Goal: Transaction & Acquisition: Purchase product/service

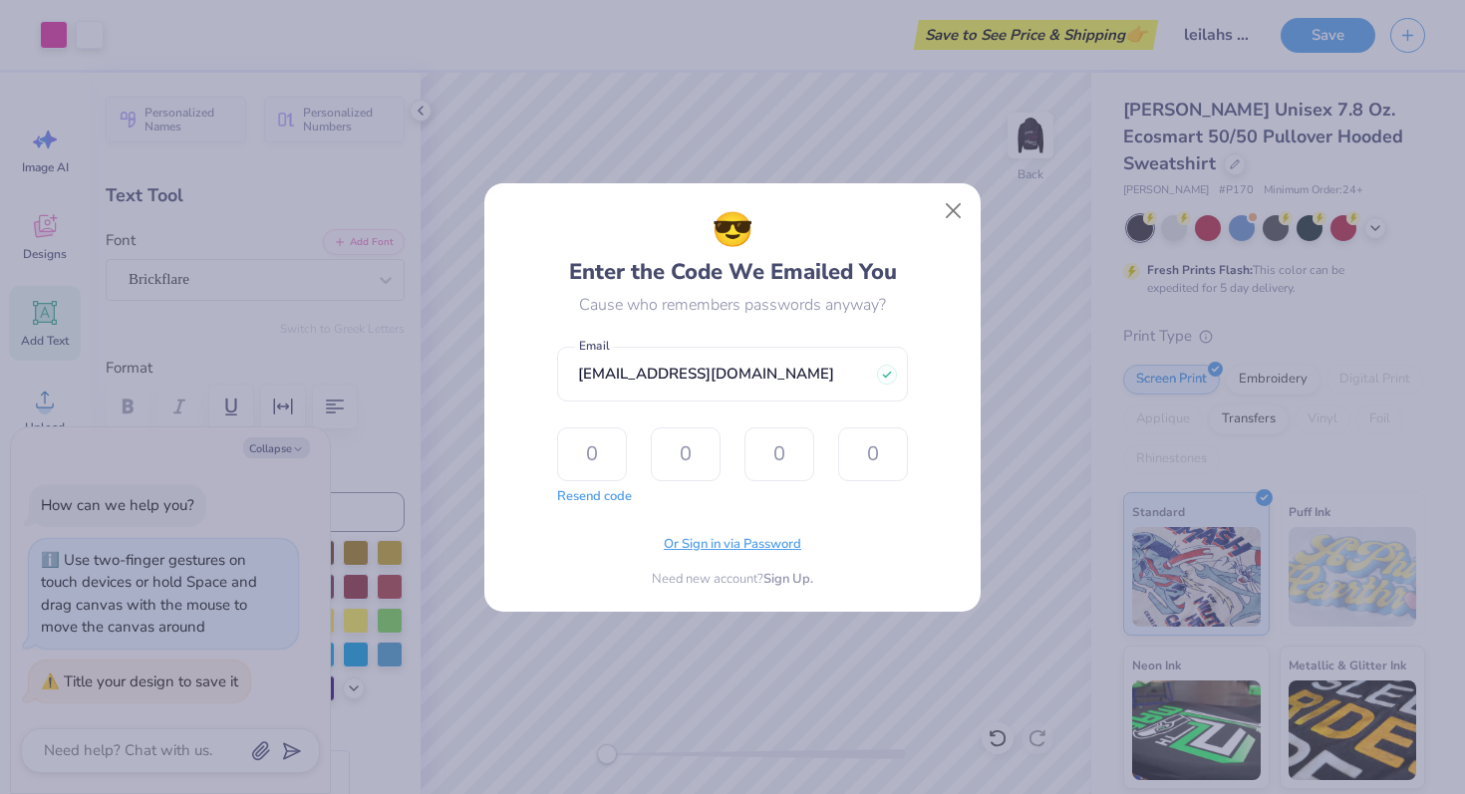
click at [775, 547] on span "Or Sign in via Password" at bounding box center [733, 545] width 138 height 20
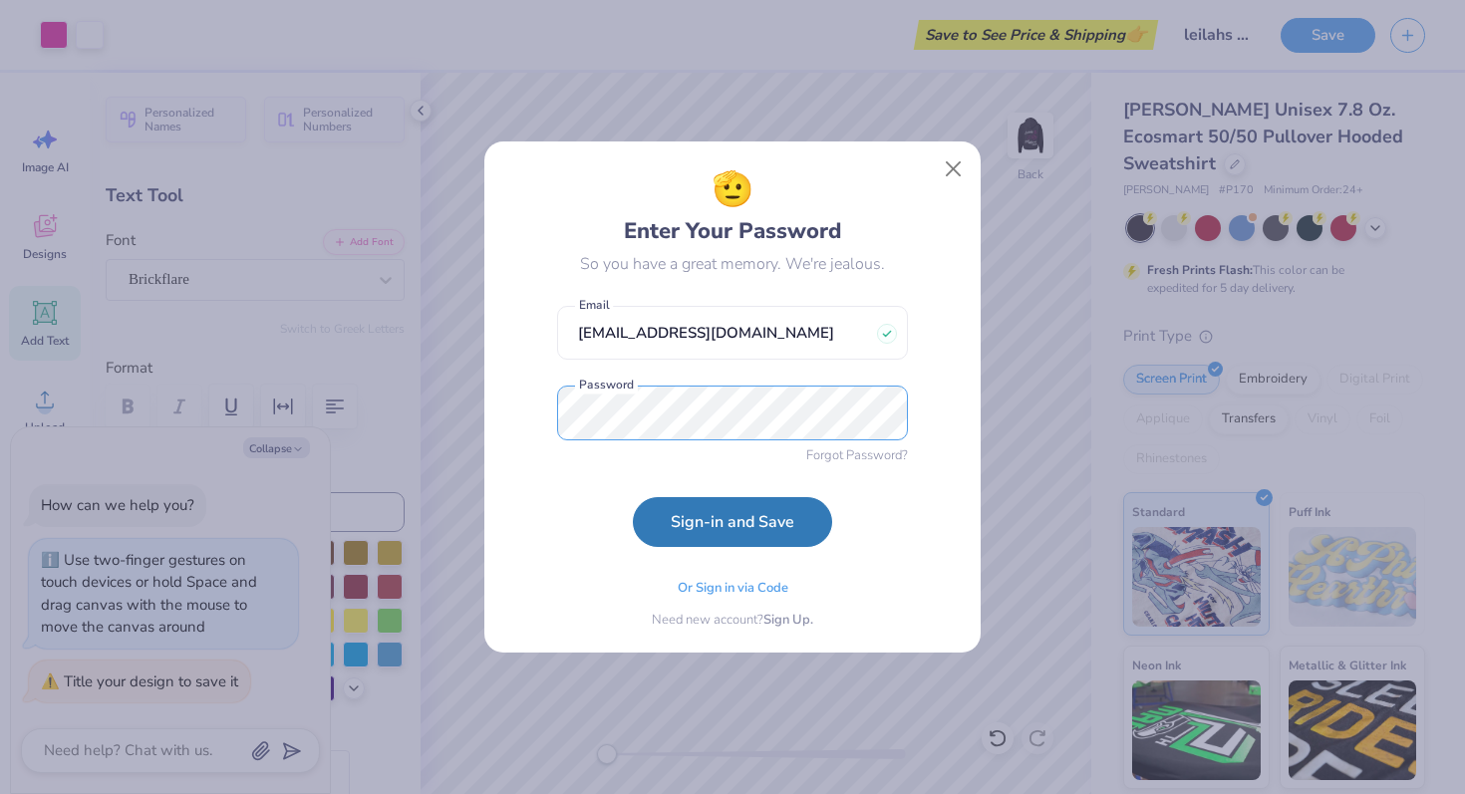
click at [633, 497] on button "Sign-in and Save" at bounding box center [732, 522] width 199 height 50
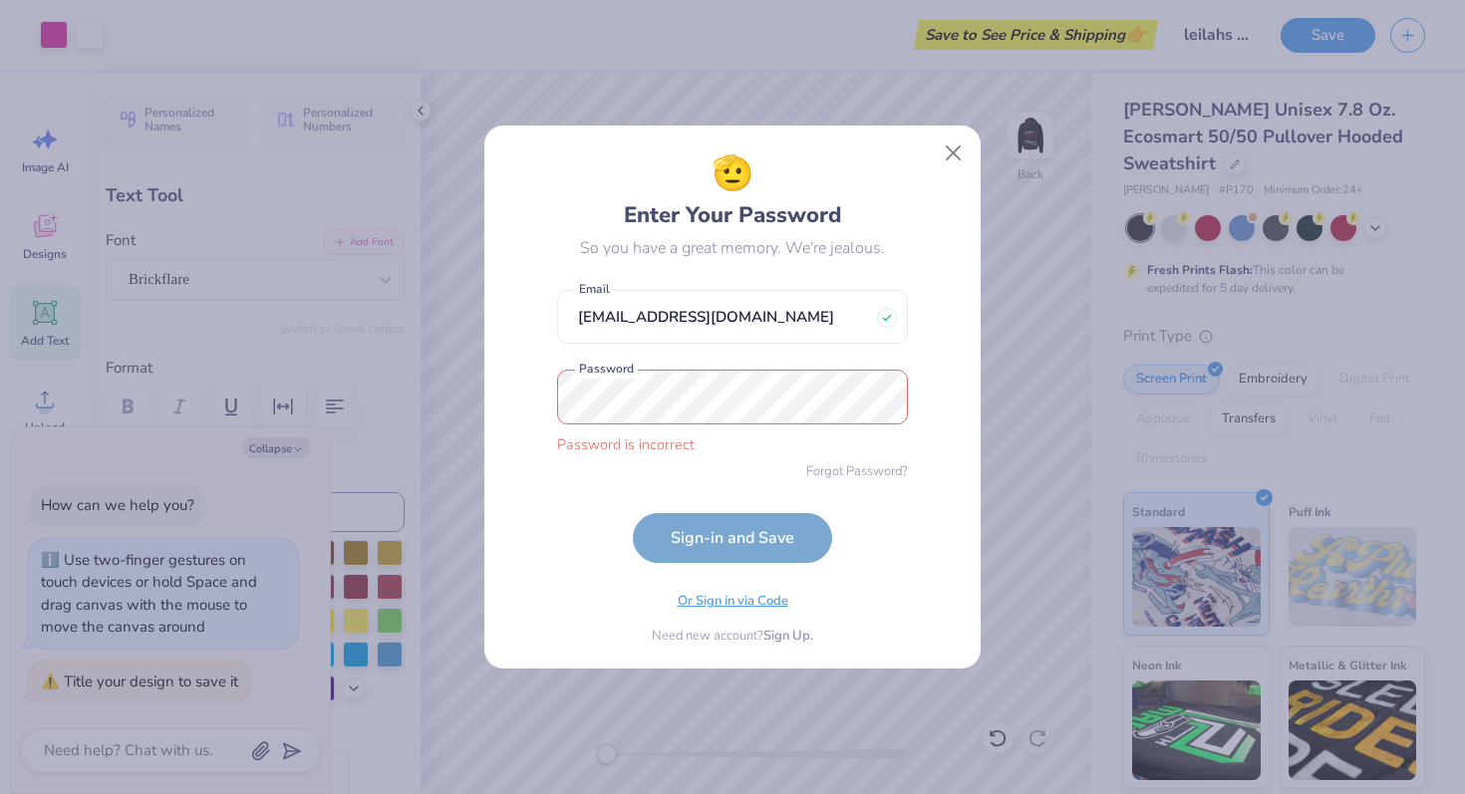
click at [734, 612] on div "Or Sign in via Code" at bounding box center [733, 605] width 111 height 20
click at [734, 608] on span "Or Sign in via Code" at bounding box center [733, 602] width 111 height 20
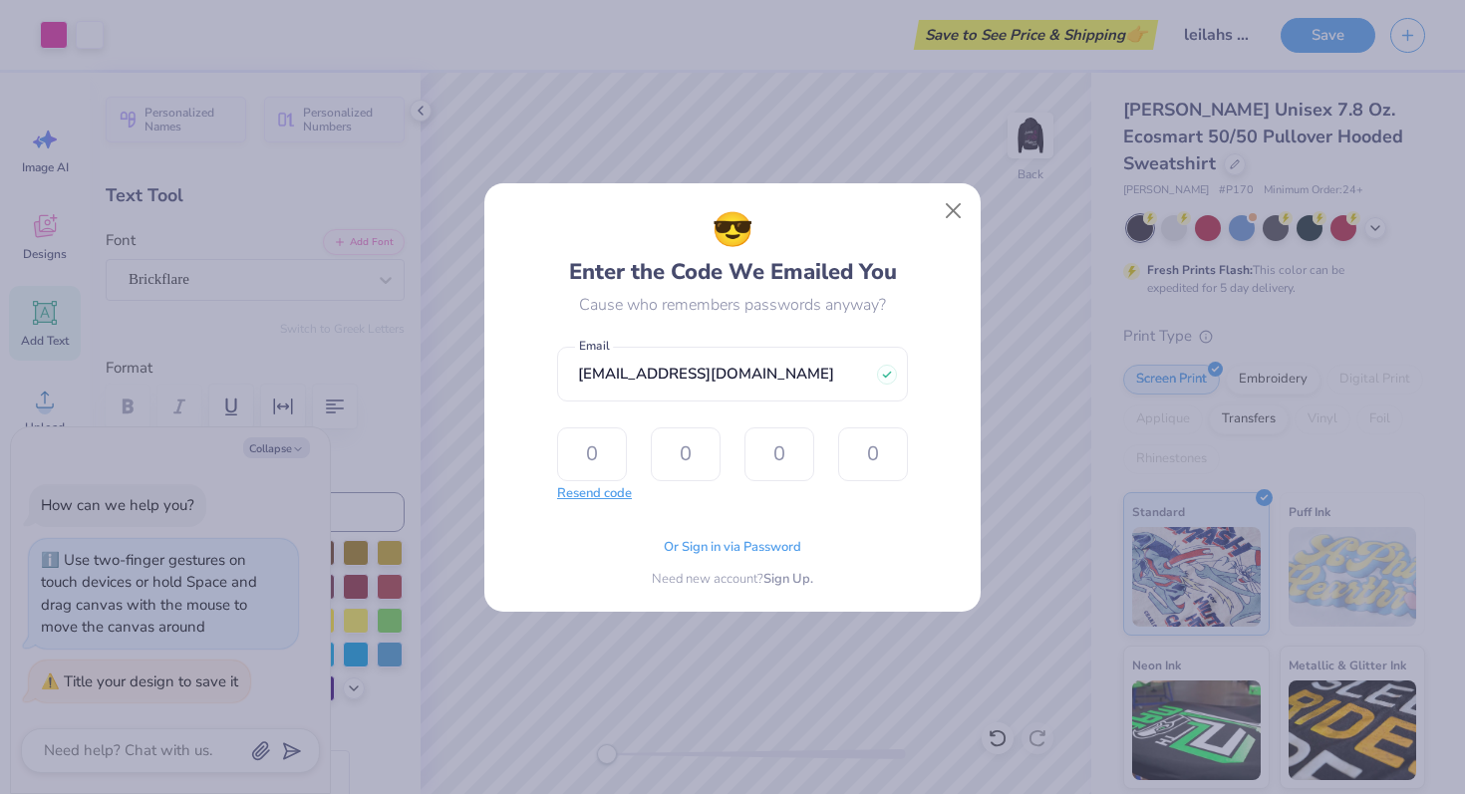
click at [593, 496] on button "Resend code" at bounding box center [594, 494] width 75 height 20
click at [582, 454] on input "text" at bounding box center [592, 454] width 70 height 54
type input "4"
type input "1"
type input "3"
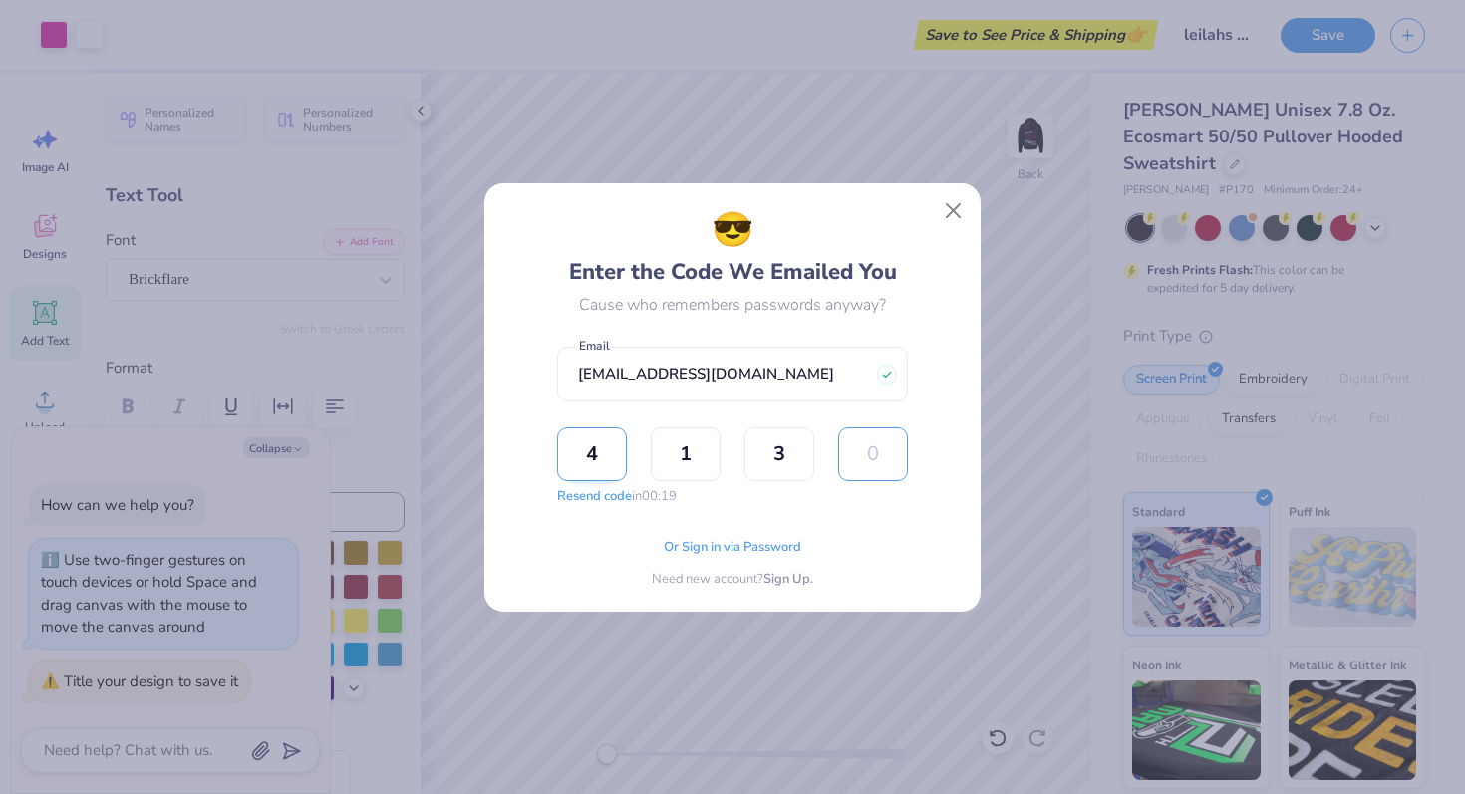
type input "1"
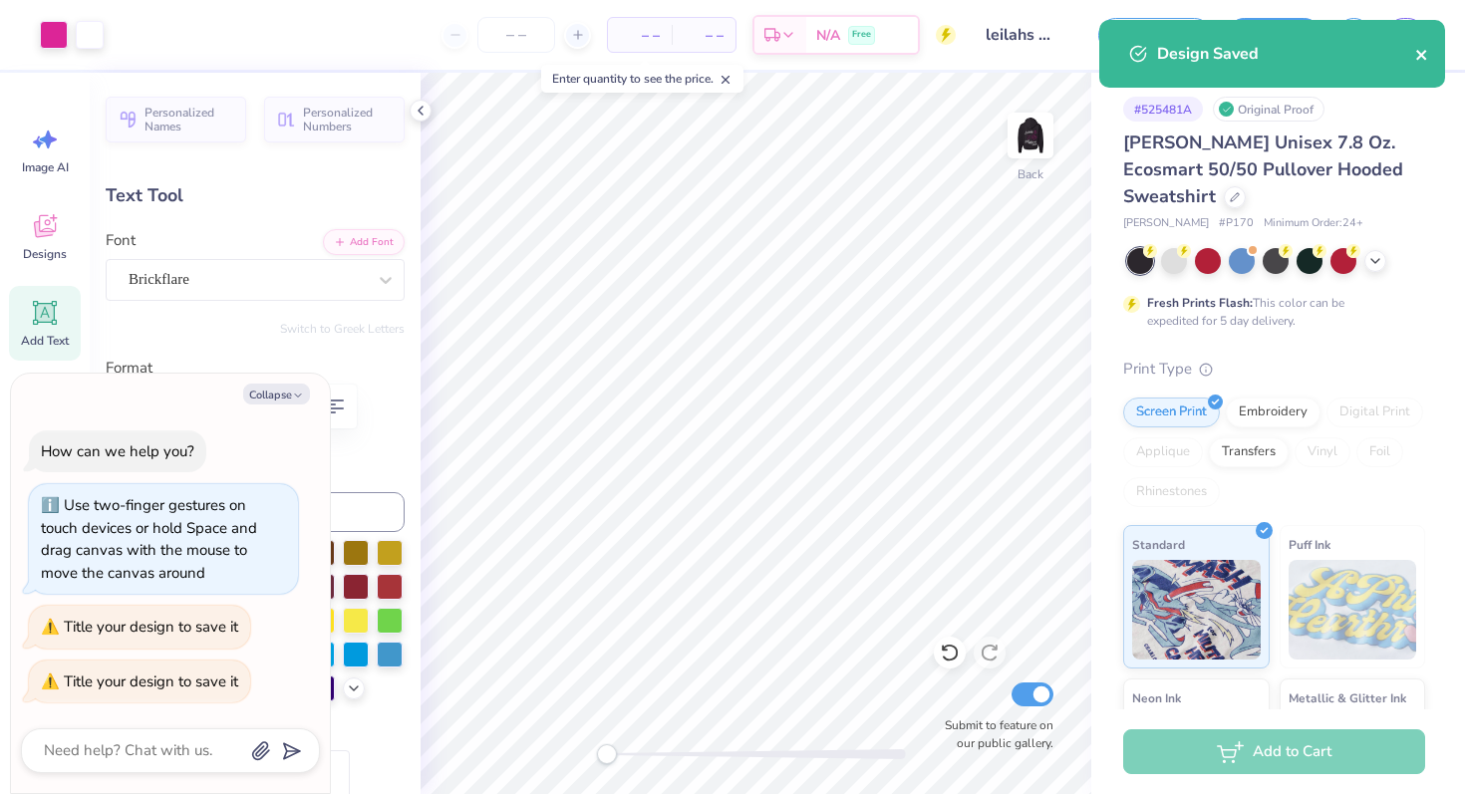
click at [1425, 58] on icon "close" at bounding box center [1421, 55] width 10 height 10
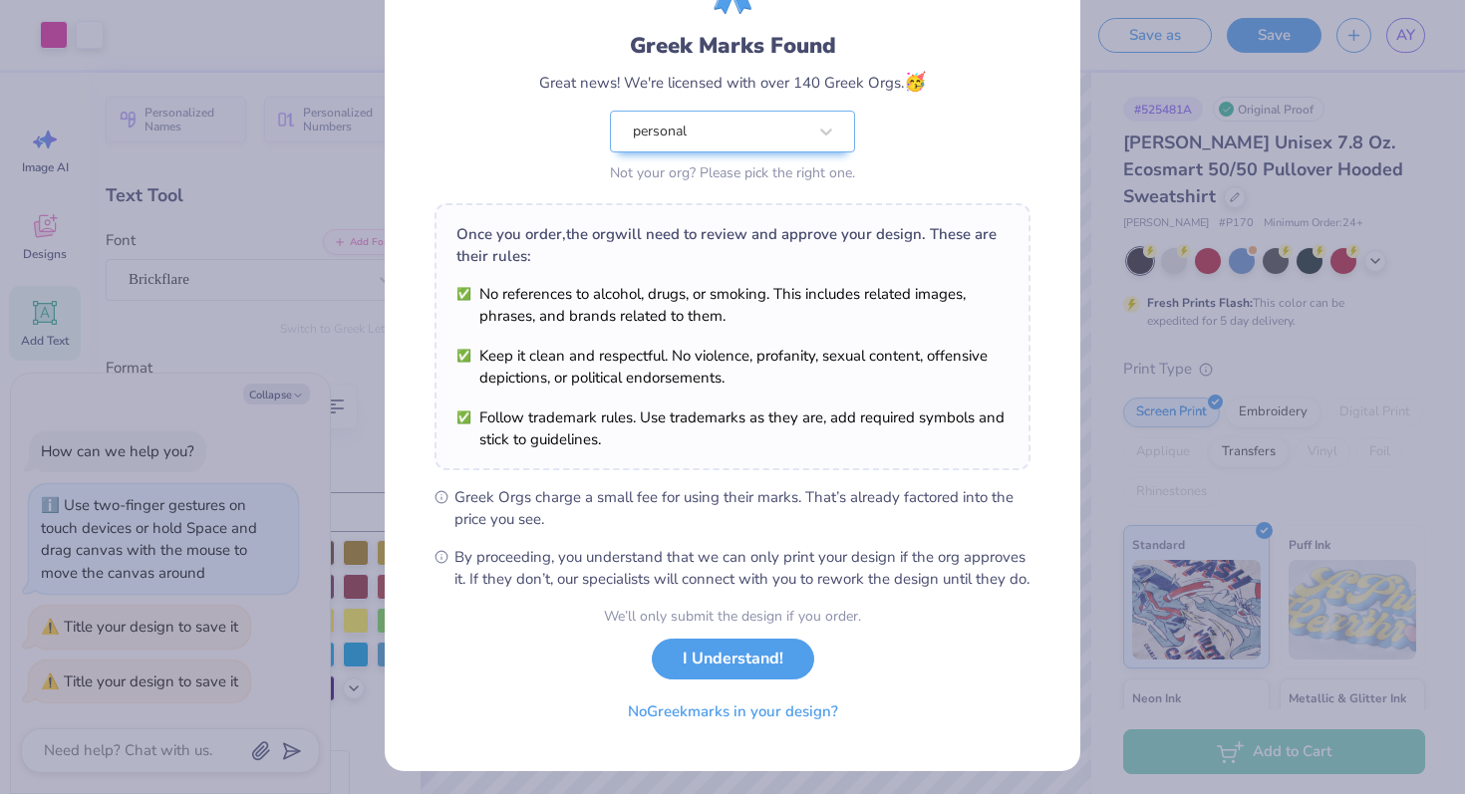
scroll to position [139, 0]
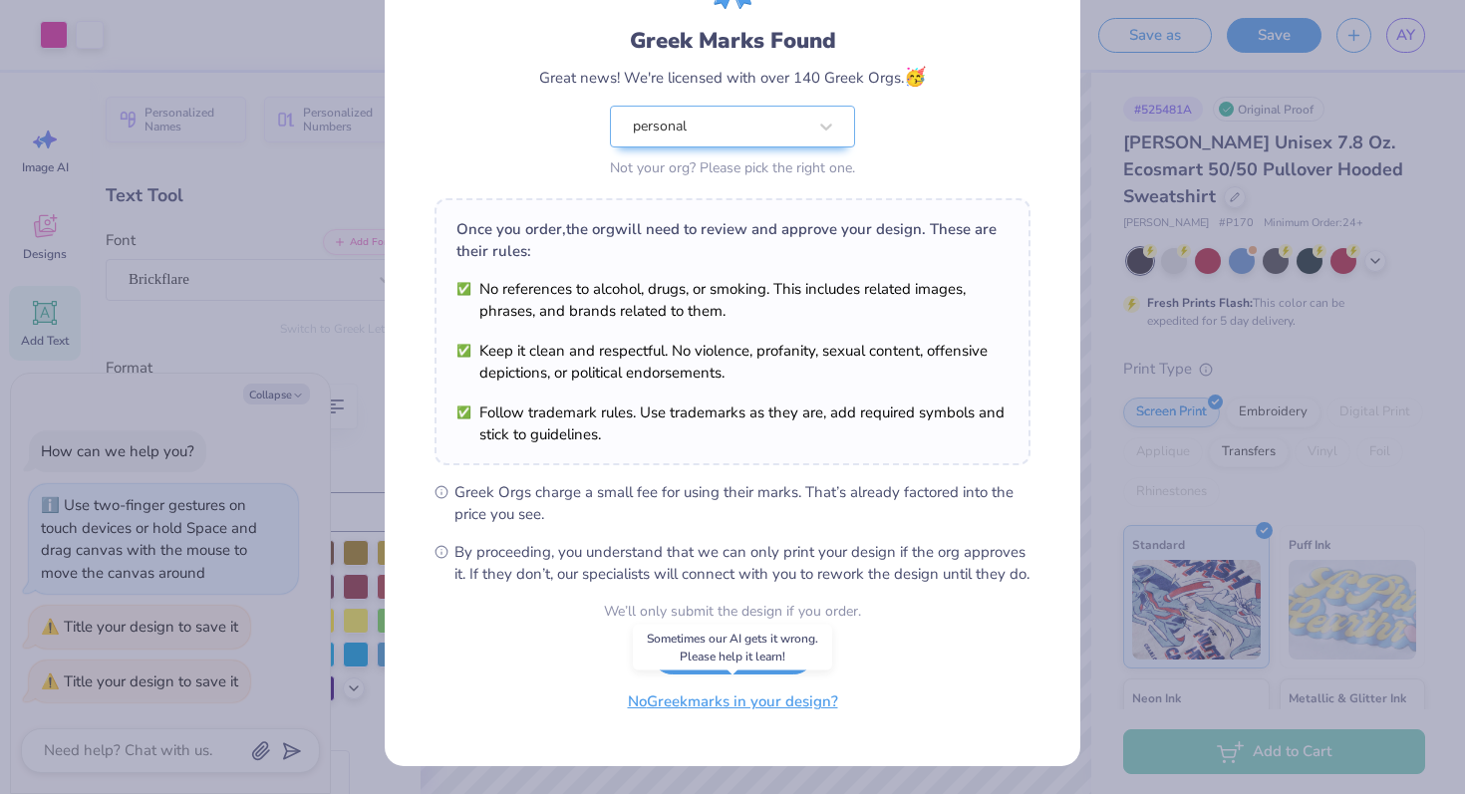
click at [703, 702] on button "No Greek marks in your design?" at bounding box center [733, 702] width 244 height 41
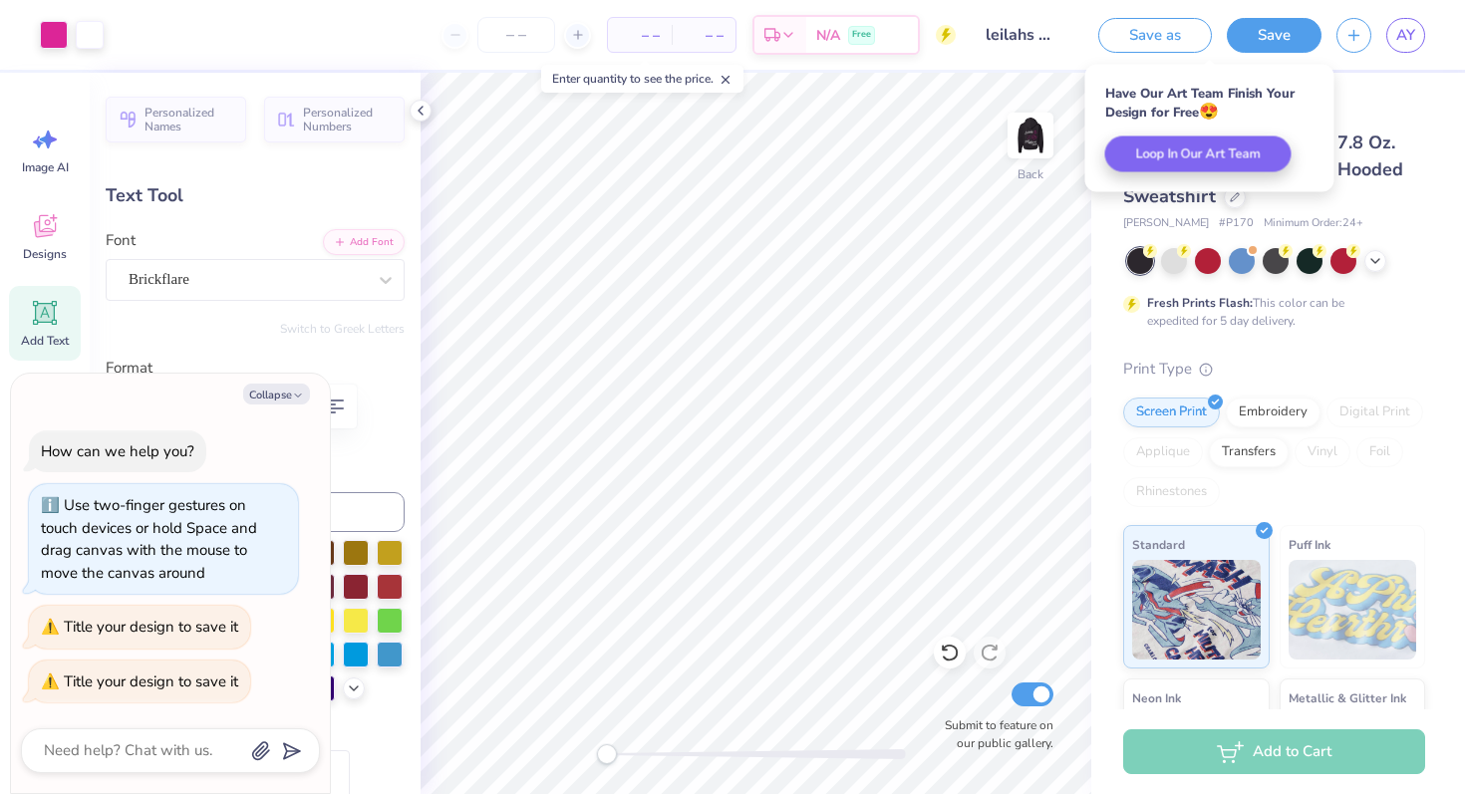
scroll to position [0, 0]
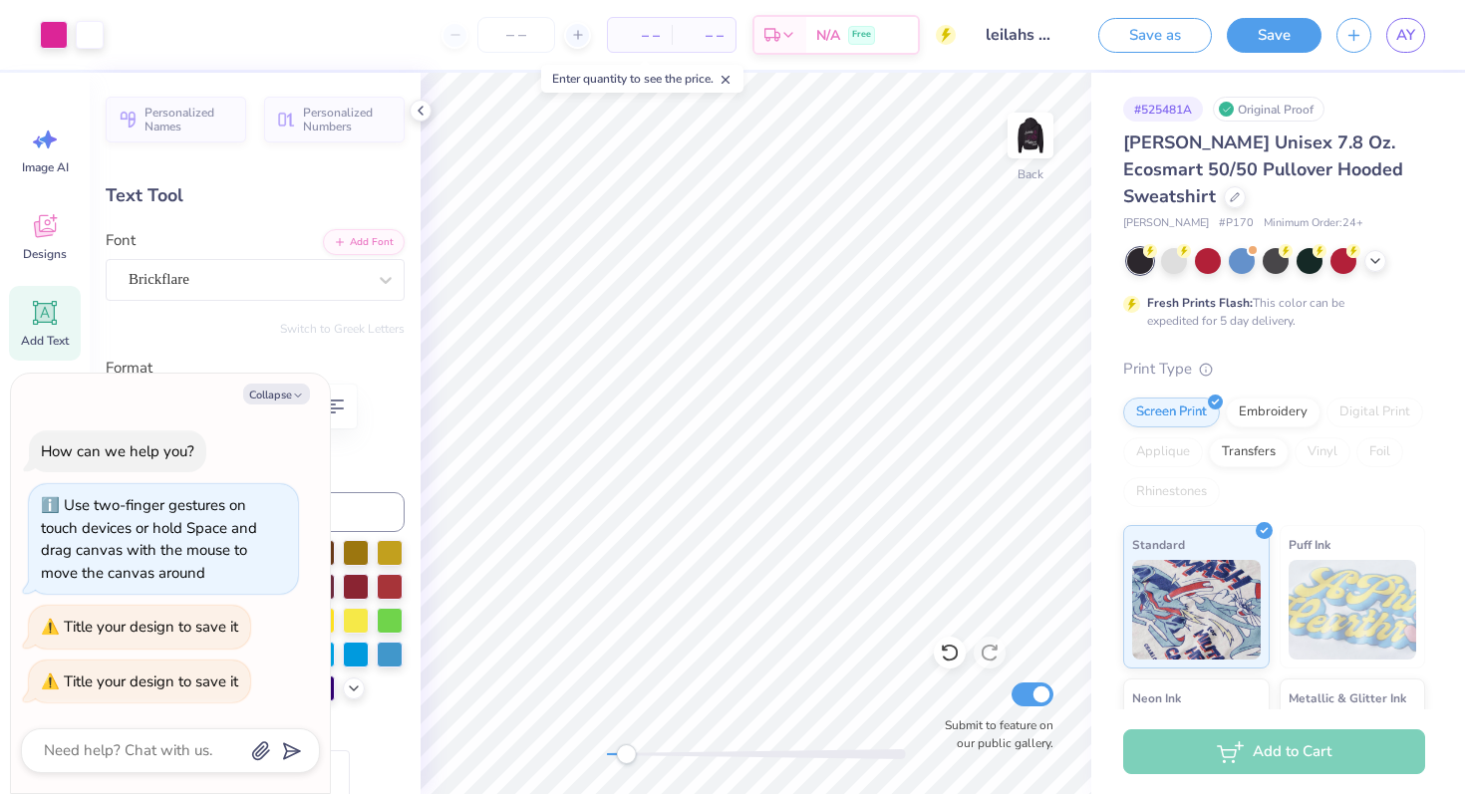
drag, startPoint x: 602, startPoint y: 759, endPoint x: 626, endPoint y: 762, distance: 24.1
click at [626, 762] on div "Accessibility label" at bounding box center [626, 754] width 20 height 20
click at [1038, 140] on img at bounding box center [1030, 136] width 80 height 80
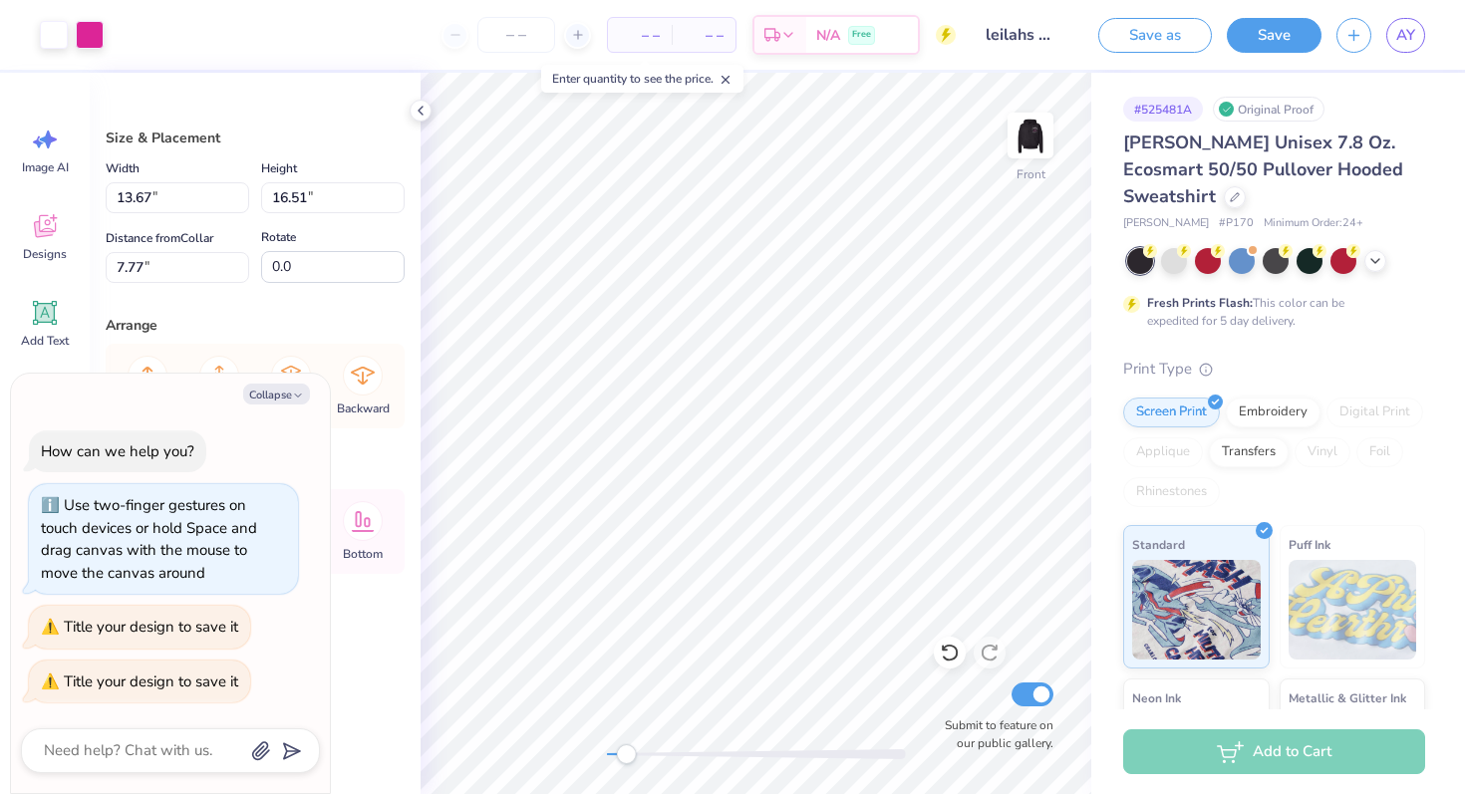
click at [1098, 504] on div "# 525481A Original Proof [PERSON_NAME] Unisex 7.8 Oz. Ecosmart 50/50 Pullover H…" at bounding box center [1278, 524] width 374 height 903
type textarea "x"
type input "4.22"
type input "4.12"
type input "7.77"
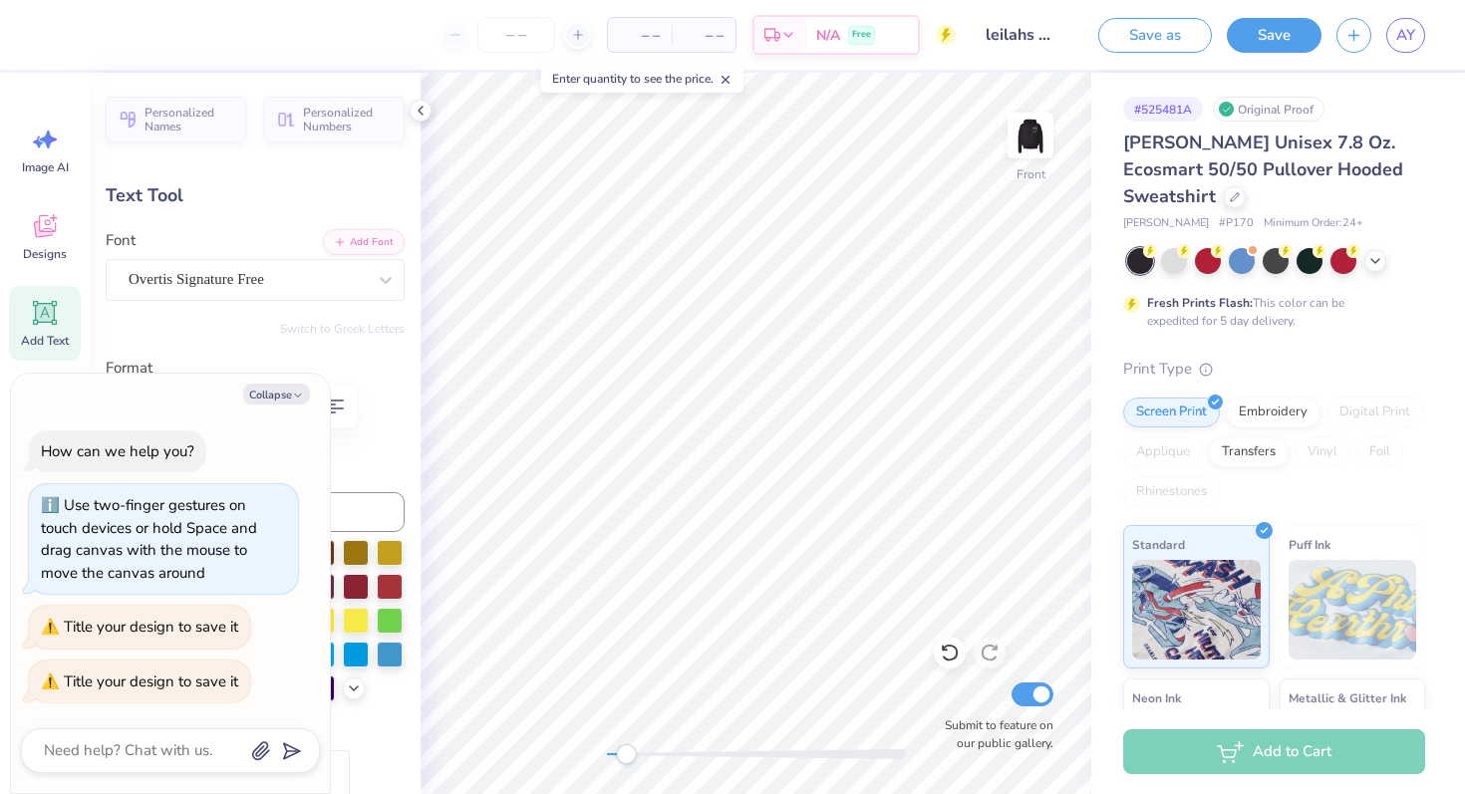
type textarea "x"
type input "0.0"
type textarea "x"
type input "0.35"
type input "0.81"
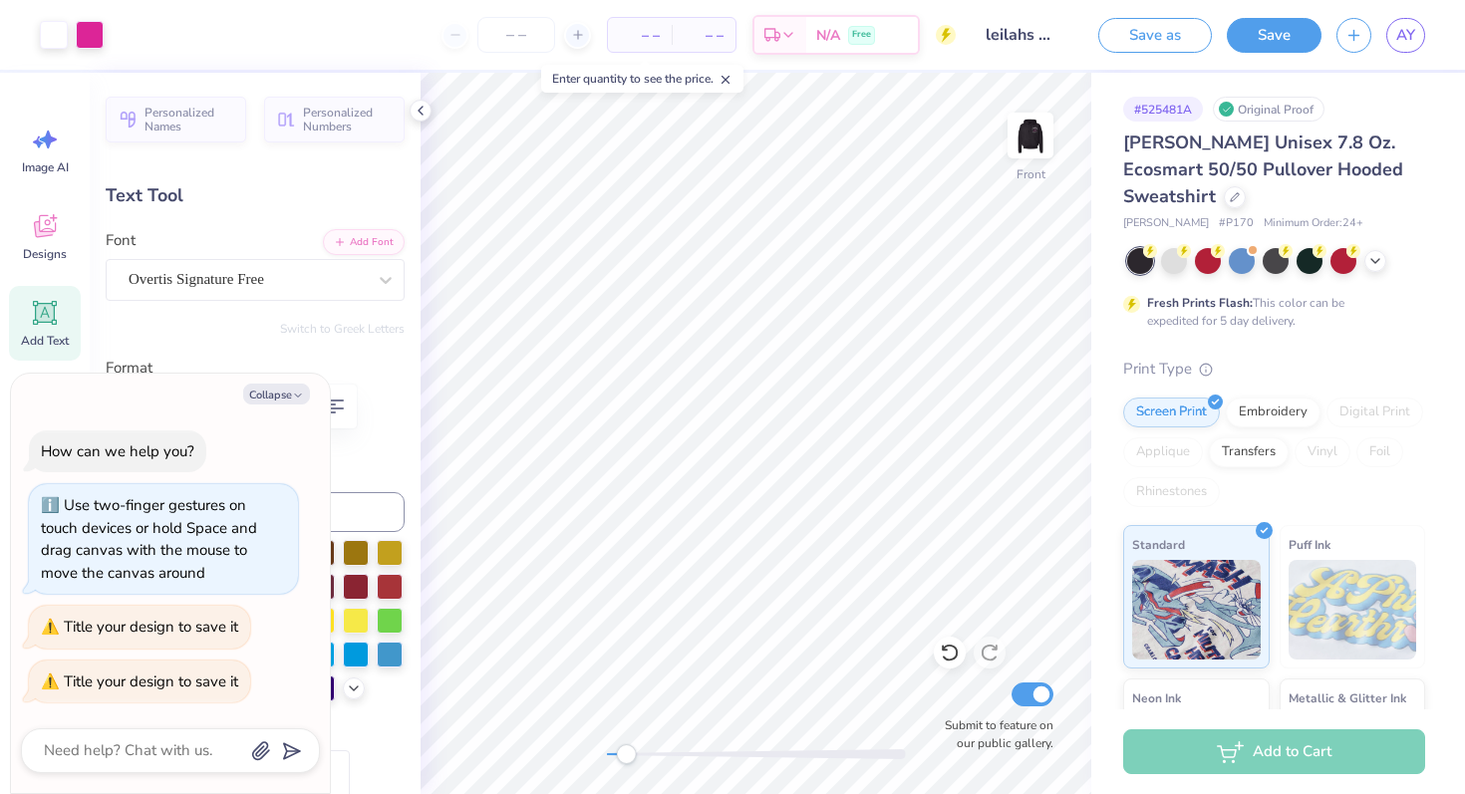
type input "8.36"
type input "-8.7"
type textarea "x"
type input "0.0"
type textarea "x"
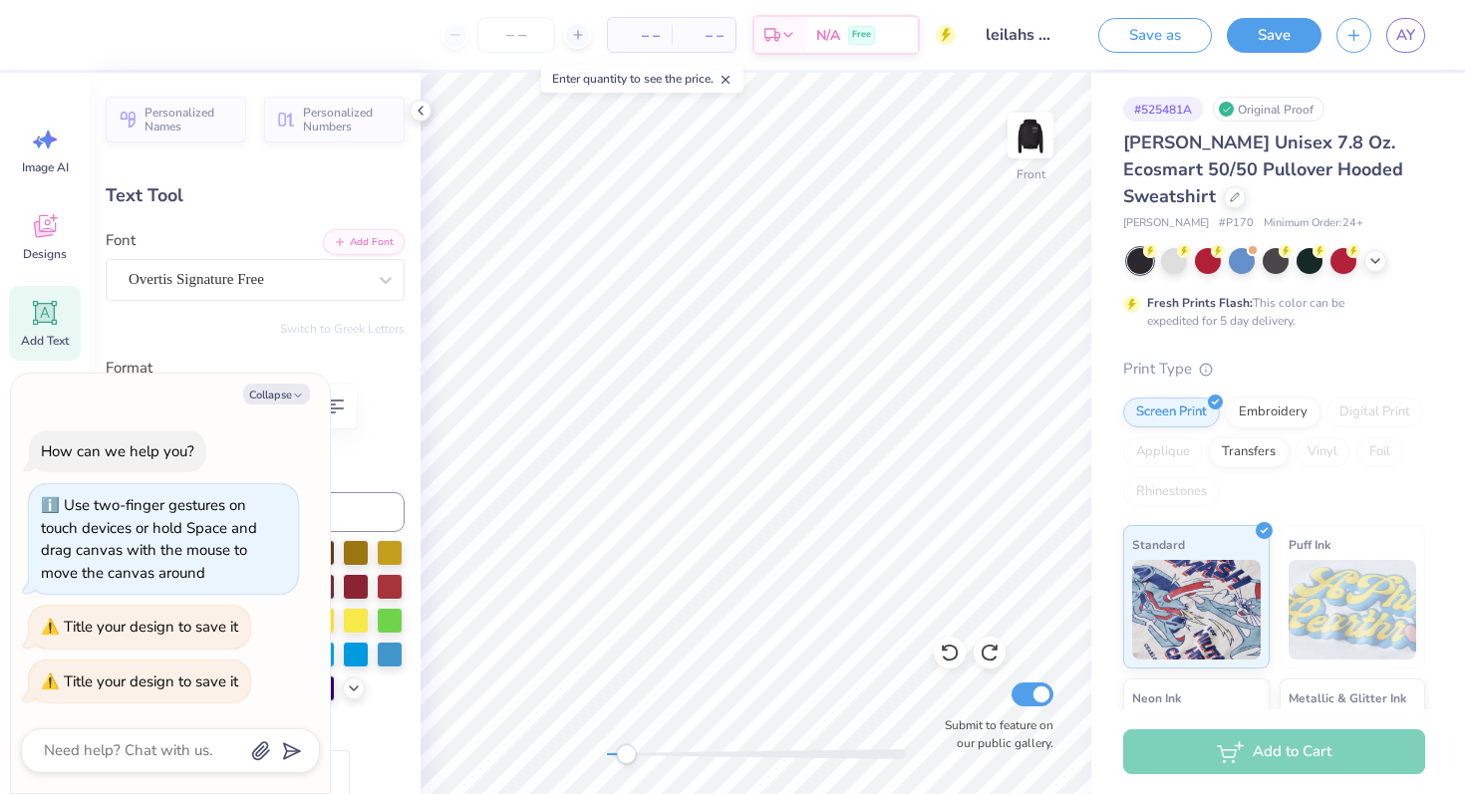
type input "0.0"
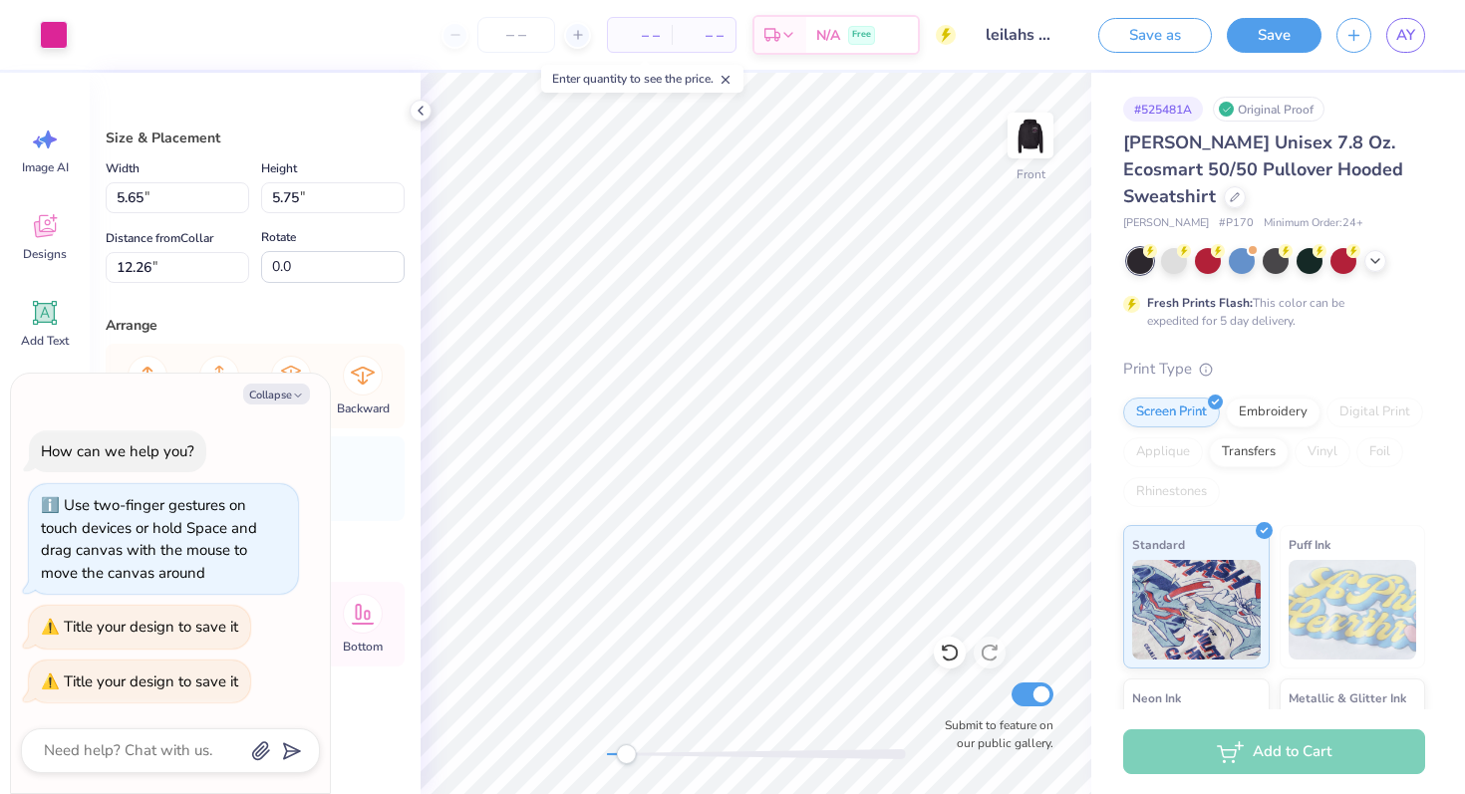
type textarea "x"
type input "25.4"
type textarea "x"
type input "5.47"
type input "5.20"
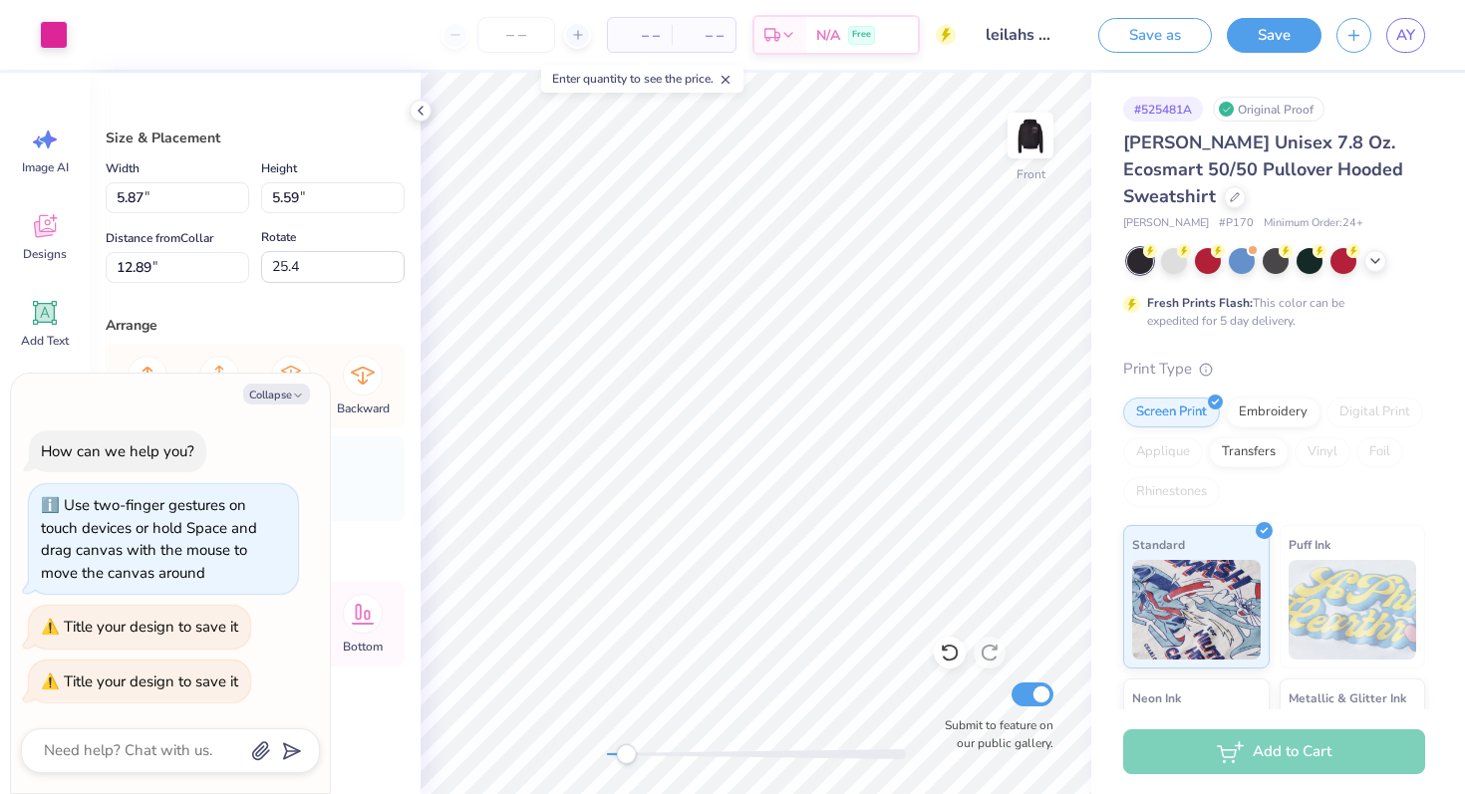
type input "13.36"
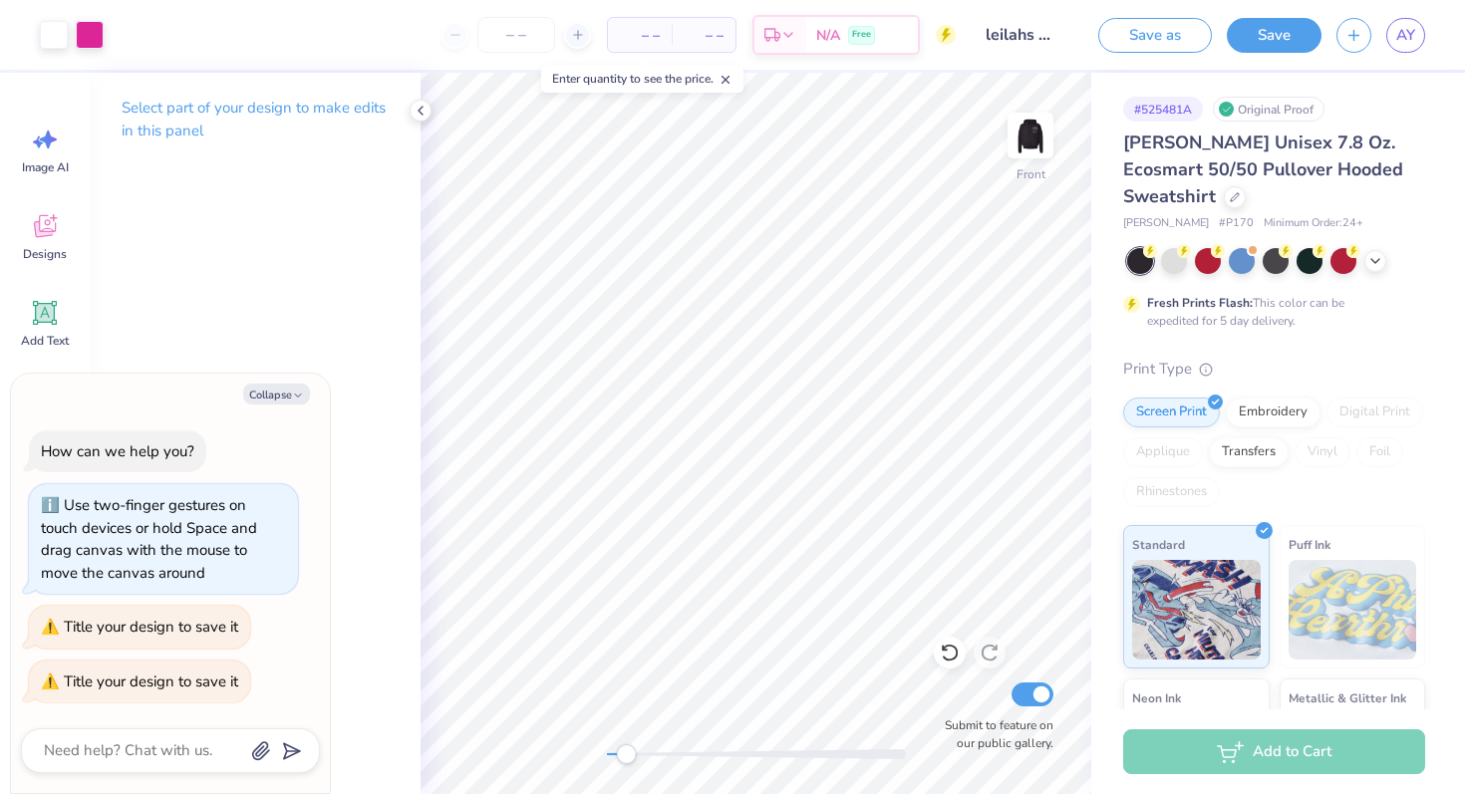
click at [1281, 54] on div "Save as Save AY" at bounding box center [1274, 35] width 382 height 70
click at [1281, 45] on button "Save" at bounding box center [1274, 32] width 95 height 35
click at [657, 37] on span "– –" at bounding box center [663, 35] width 40 height 21
click at [590, 48] on div "– – Per Item" at bounding box center [599, 35] width 64 height 34
click at [593, 44] on span "– –" at bounding box center [599, 35] width 40 height 21
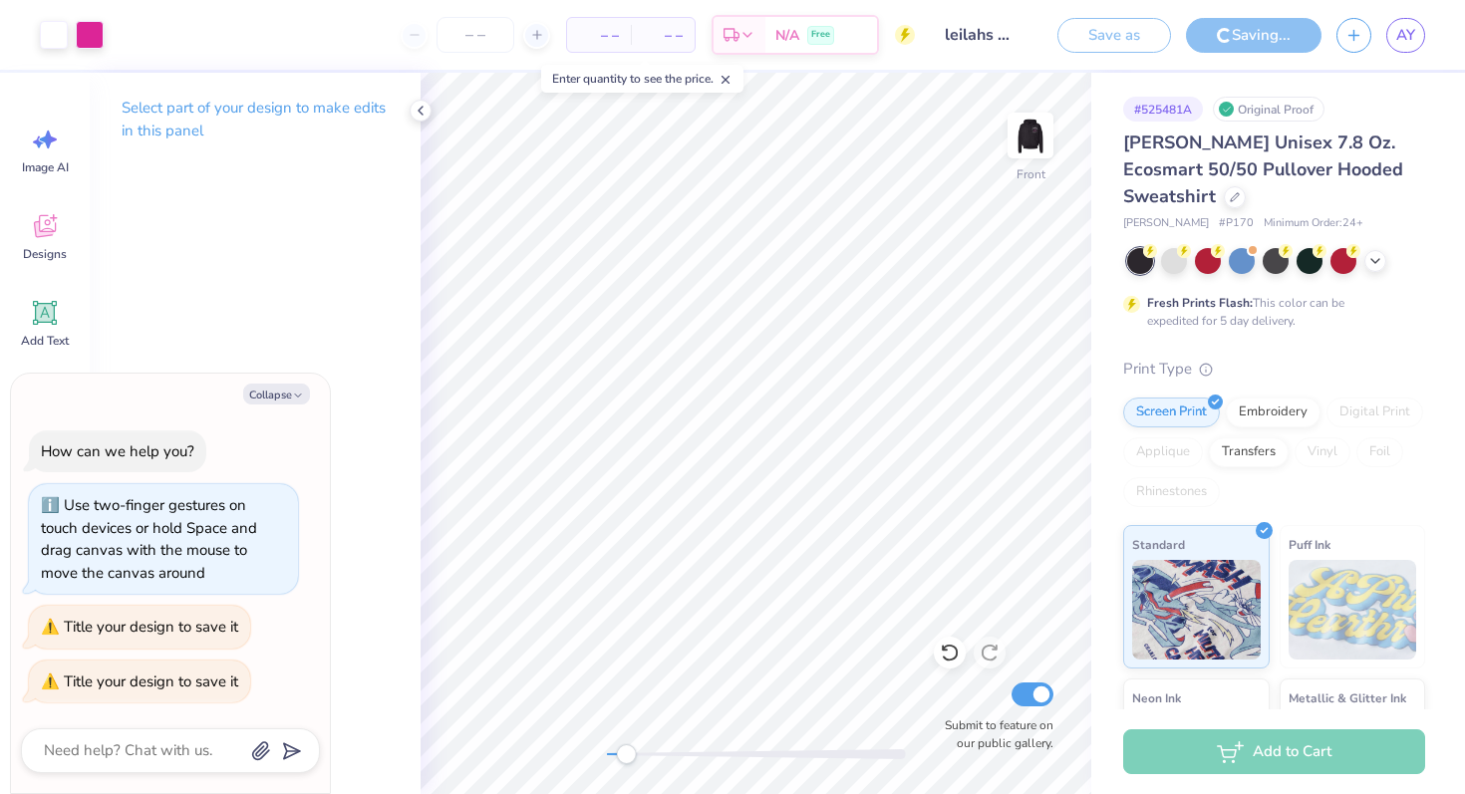
type textarea "x"
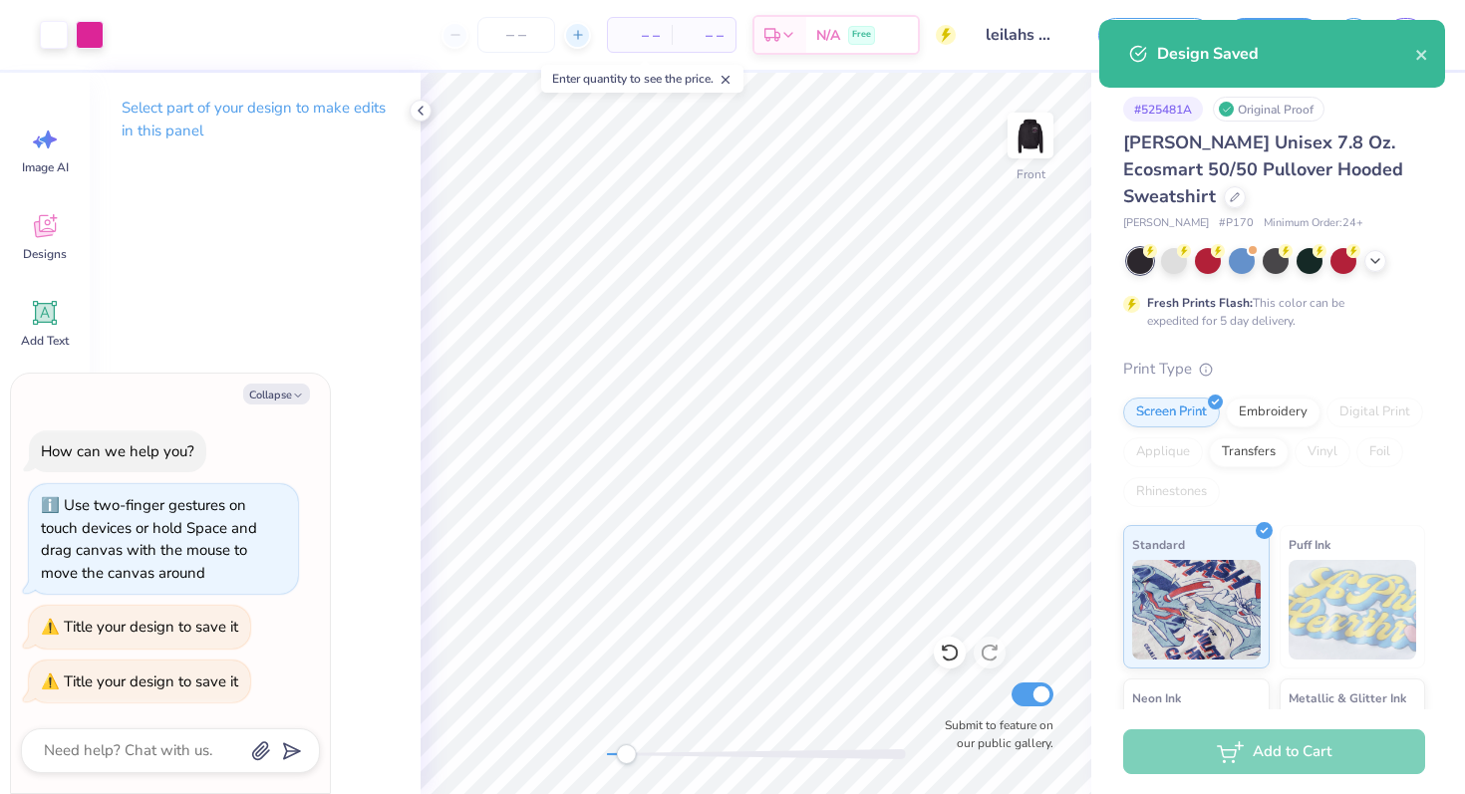
click at [573, 39] on icon at bounding box center [578, 35] width 14 height 14
type input "12"
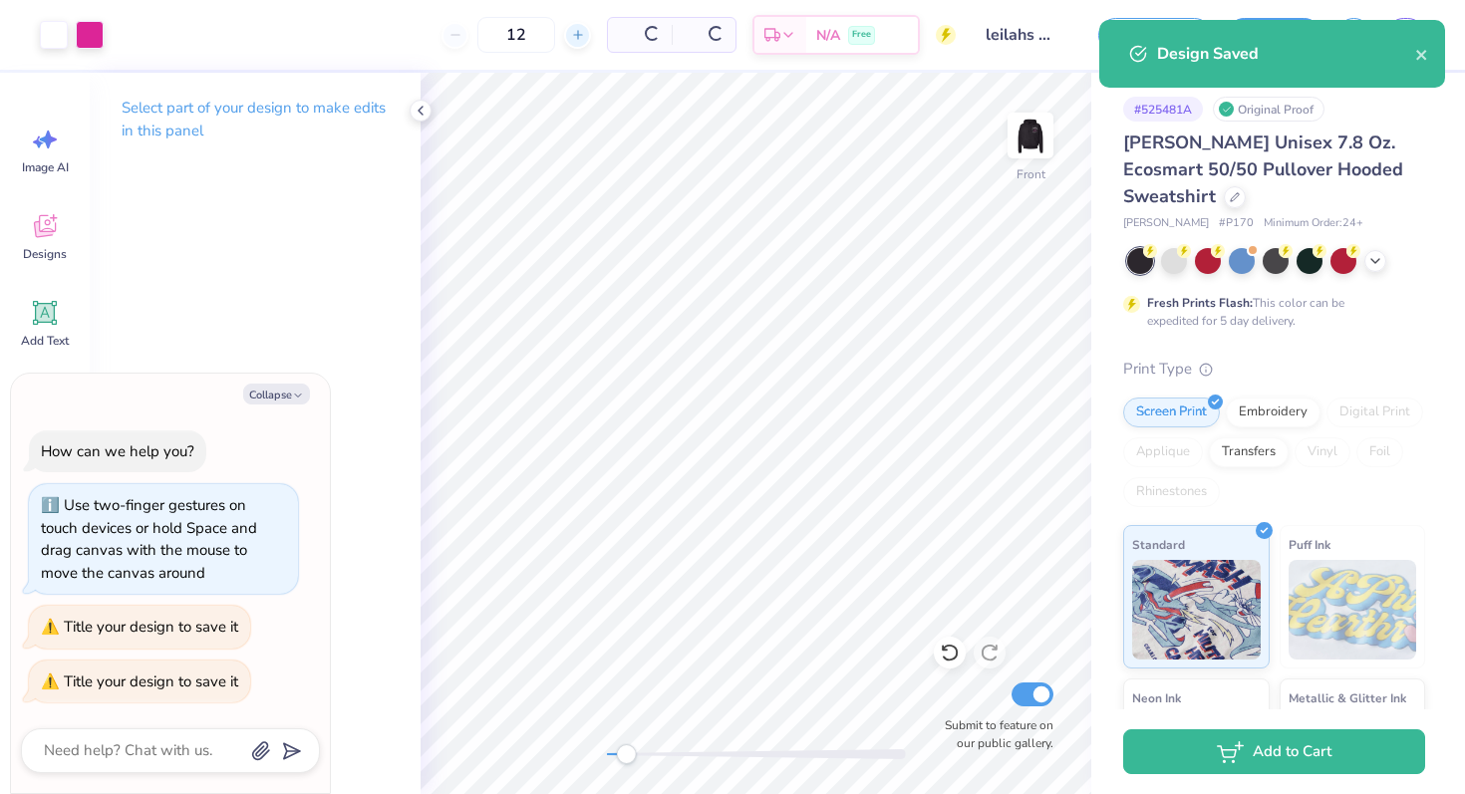
click at [573, 39] on div "12 Per Item Total Est. Delivery N/A Free" at bounding box center [537, 35] width 837 height 70
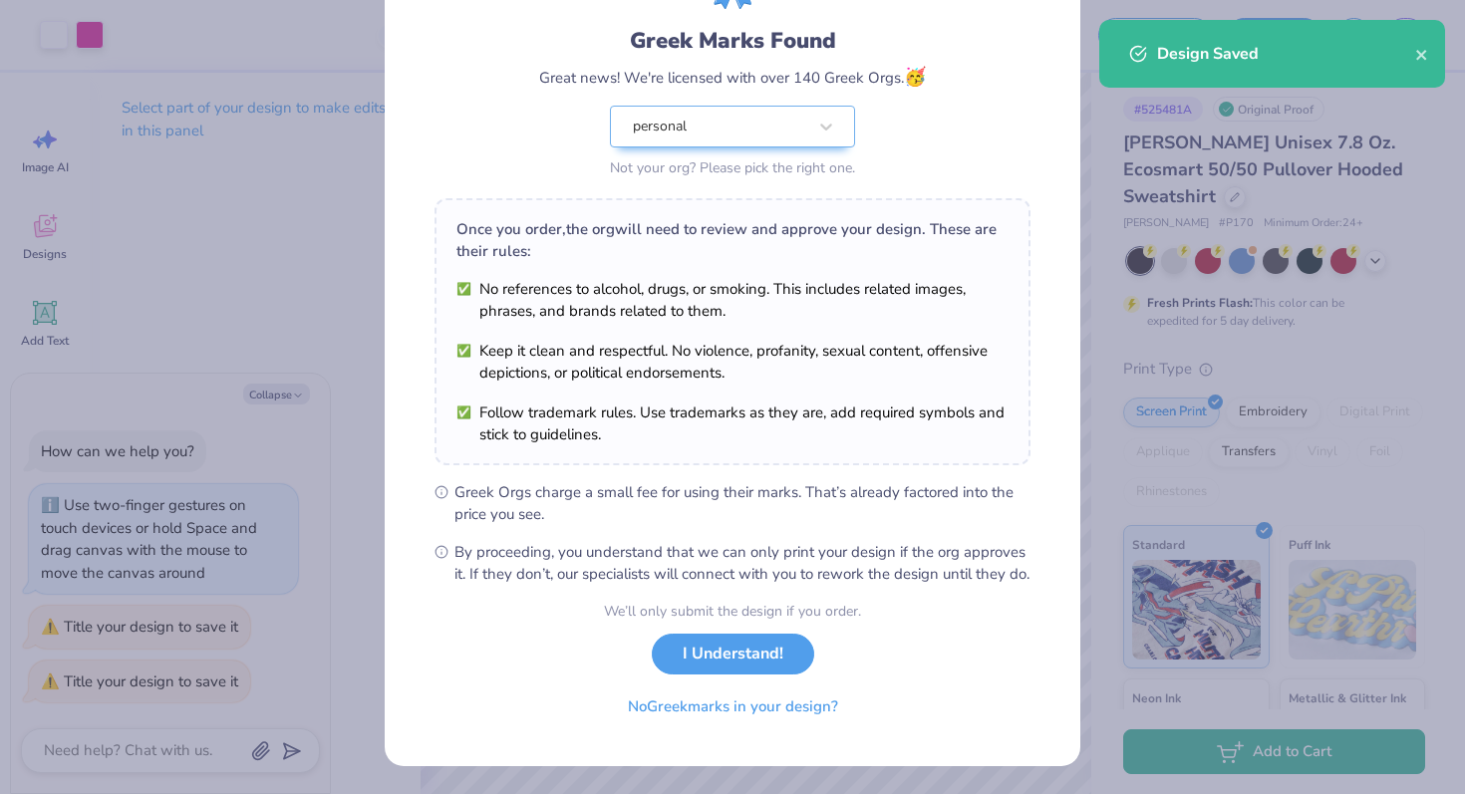
scroll to position [139, 0]
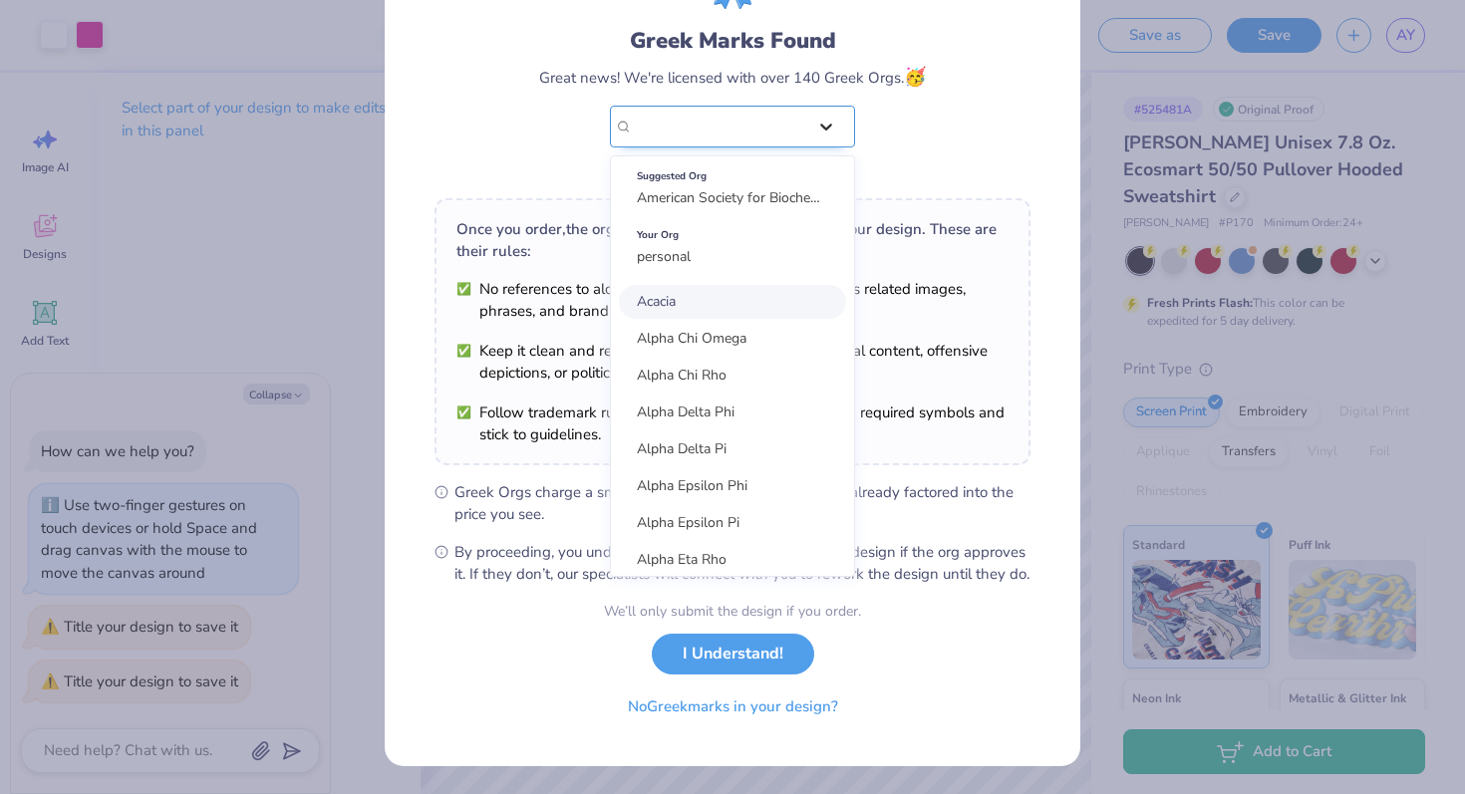
click at [836, 120] on div "Greek Marks Found Great news! We're licensed with over 140 Greek Orgs. 🥳 option…" at bounding box center [732, 65] width 596 height 233
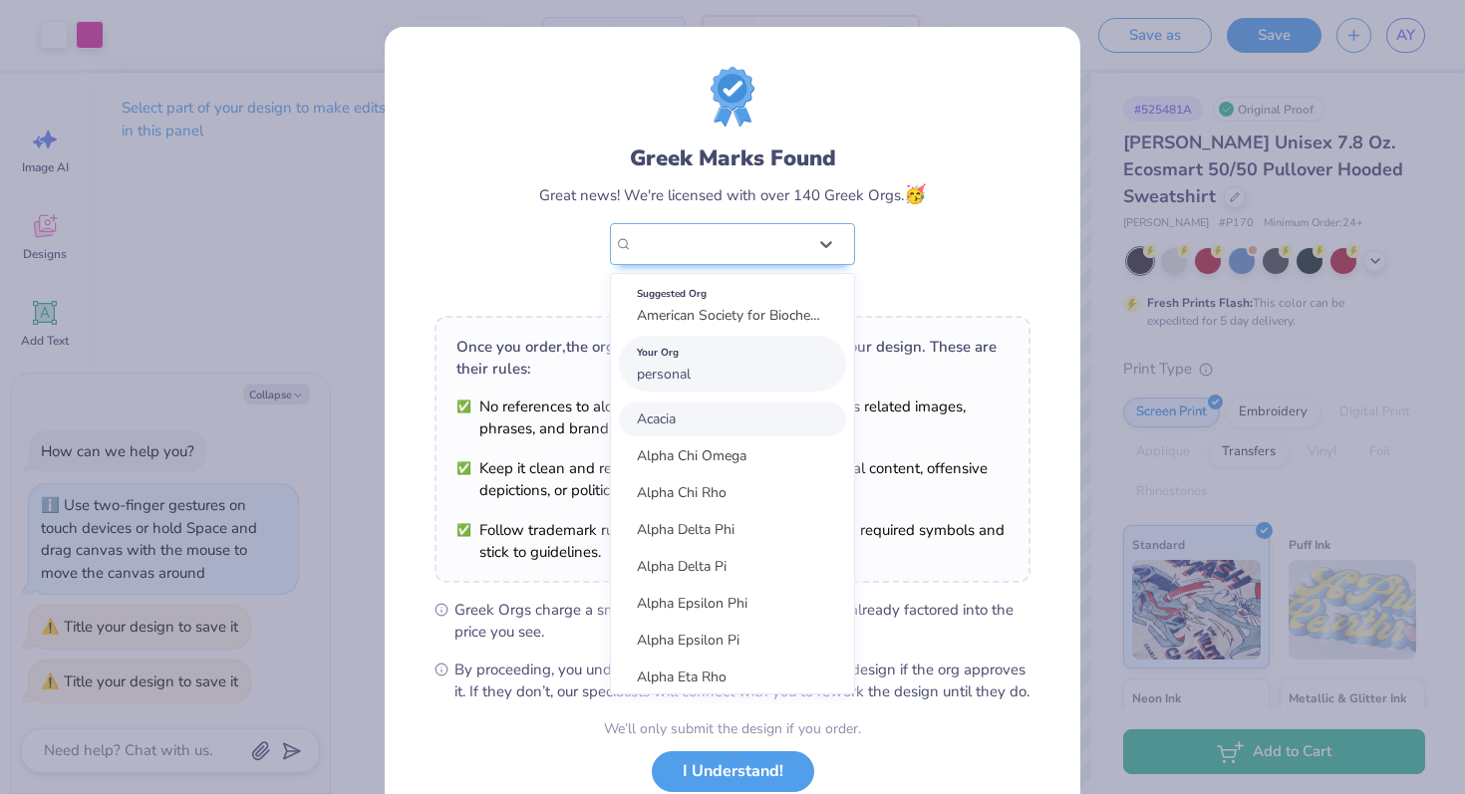
click at [702, 381] on div "Your Org personal" at bounding box center [732, 364] width 227 height 56
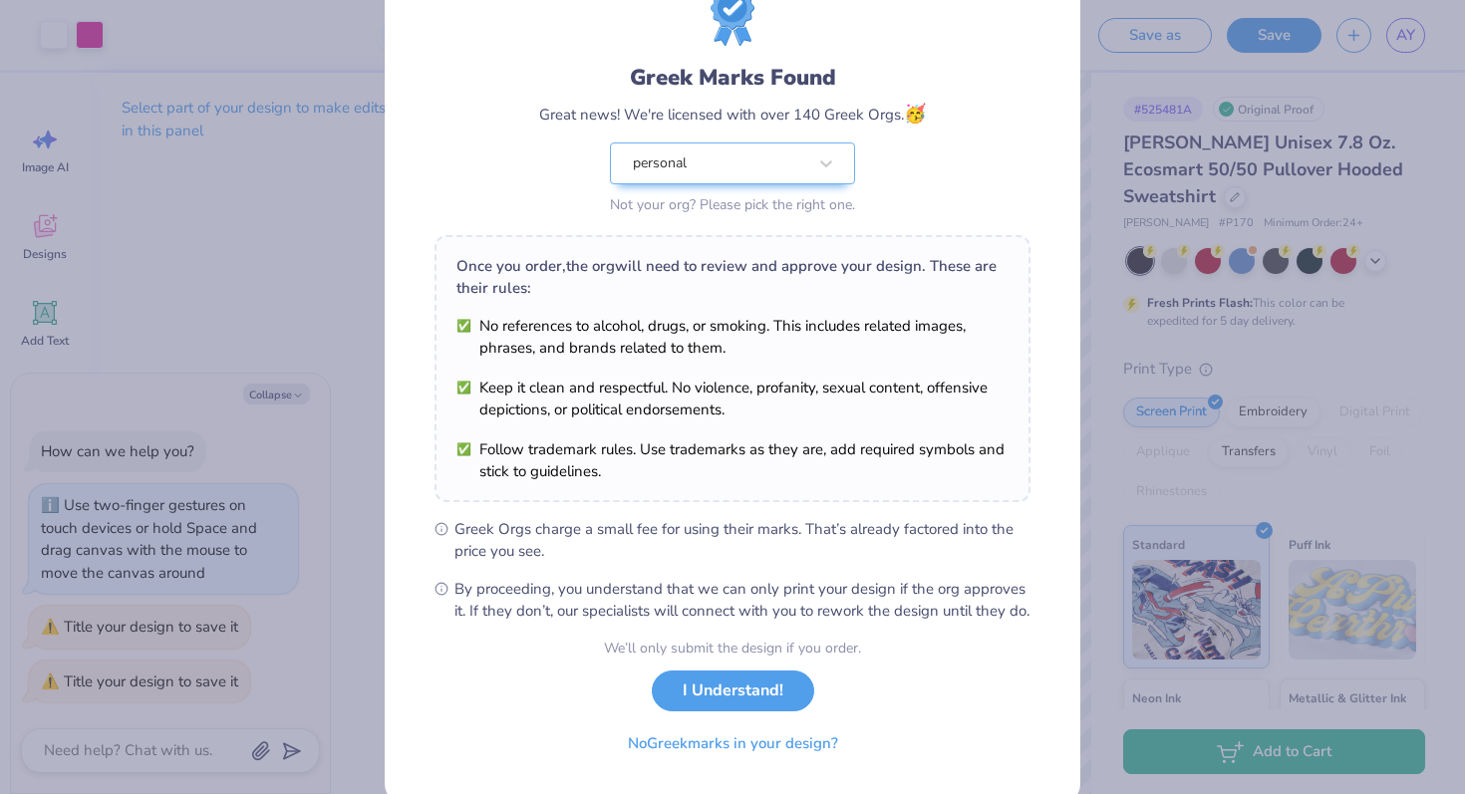
scroll to position [139, 0]
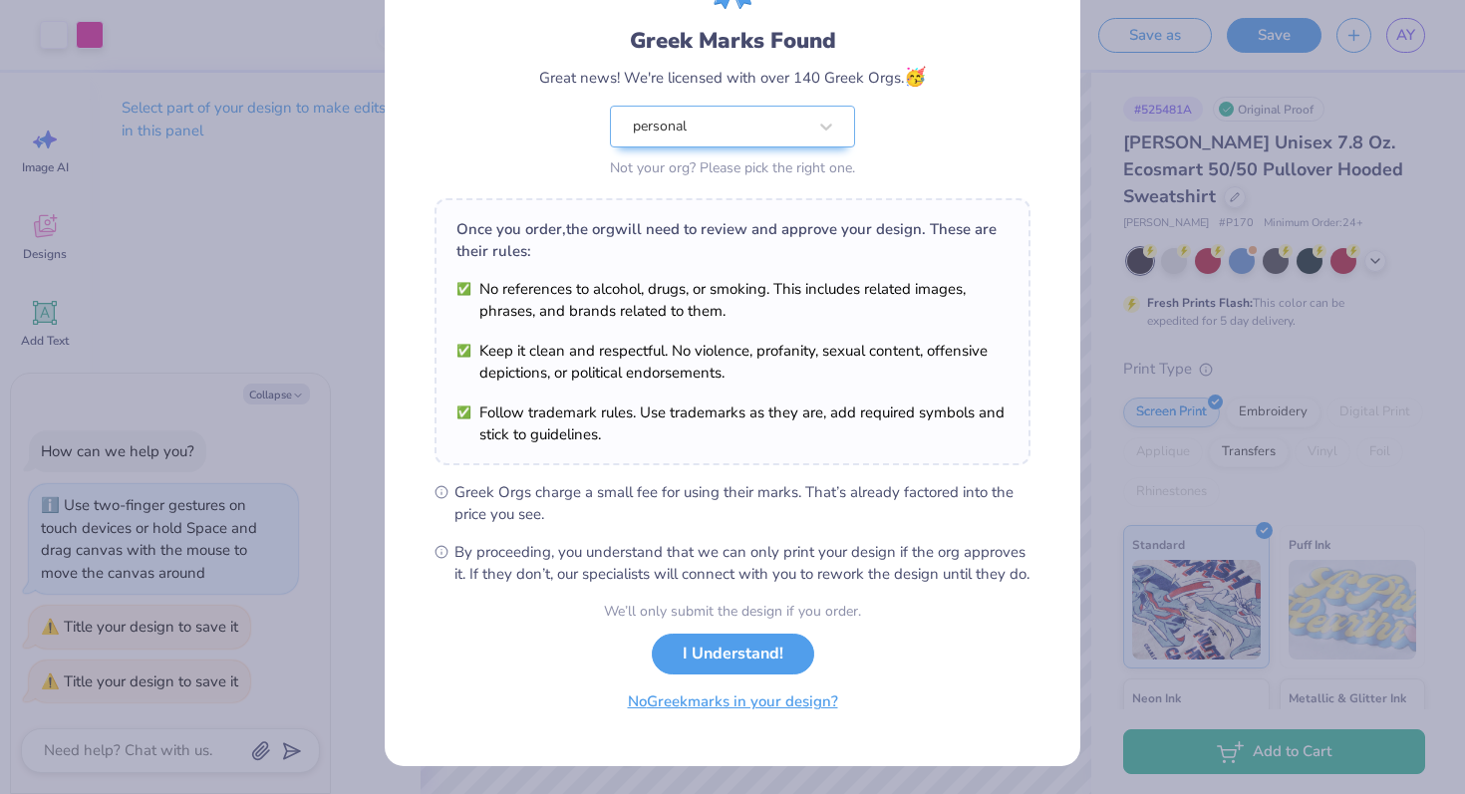
click at [707, 698] on button "No Greek marks in your design?" at bounding box center [733, 702] width 244 height 41
type textarea "x"
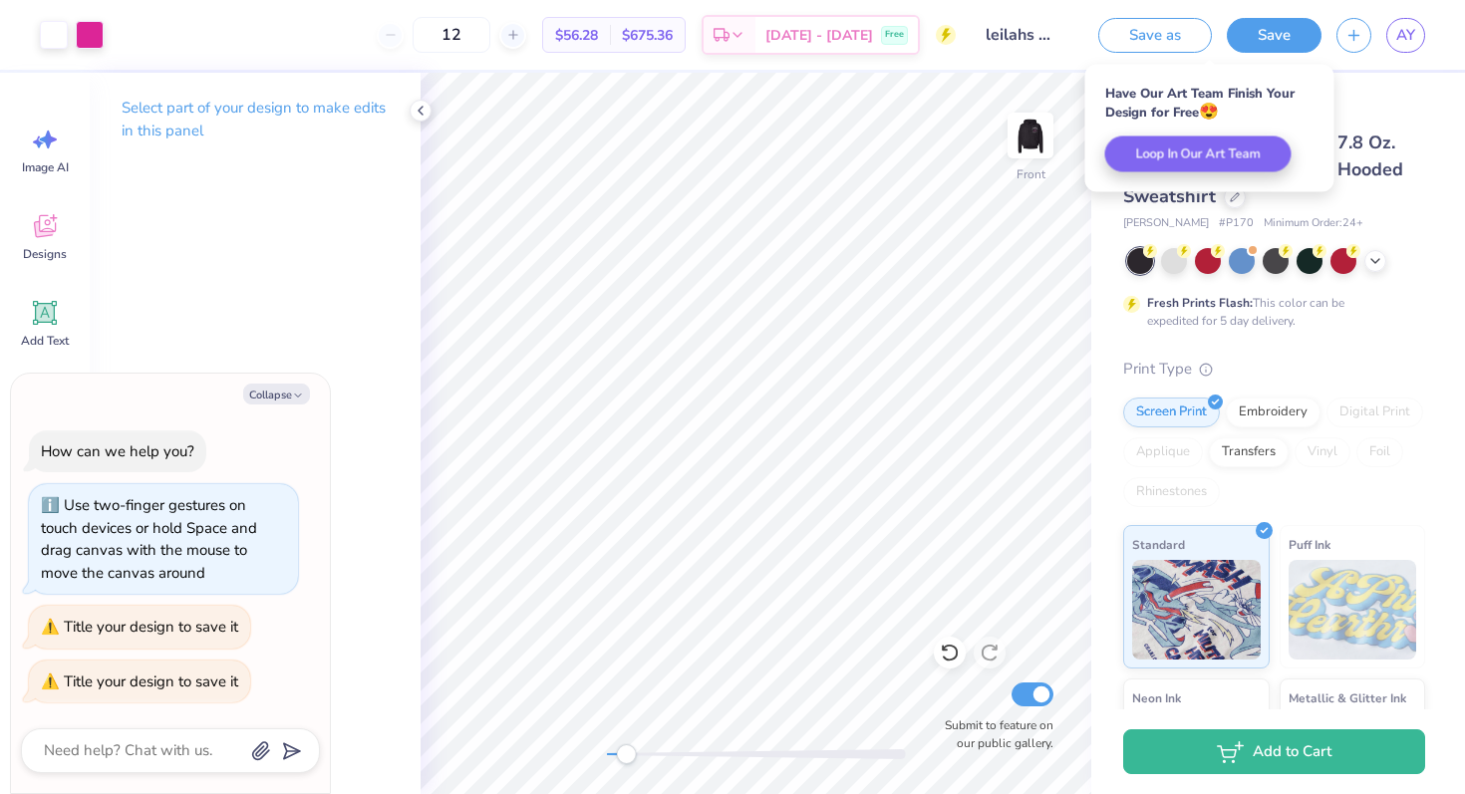
scroll to position [0, 0]
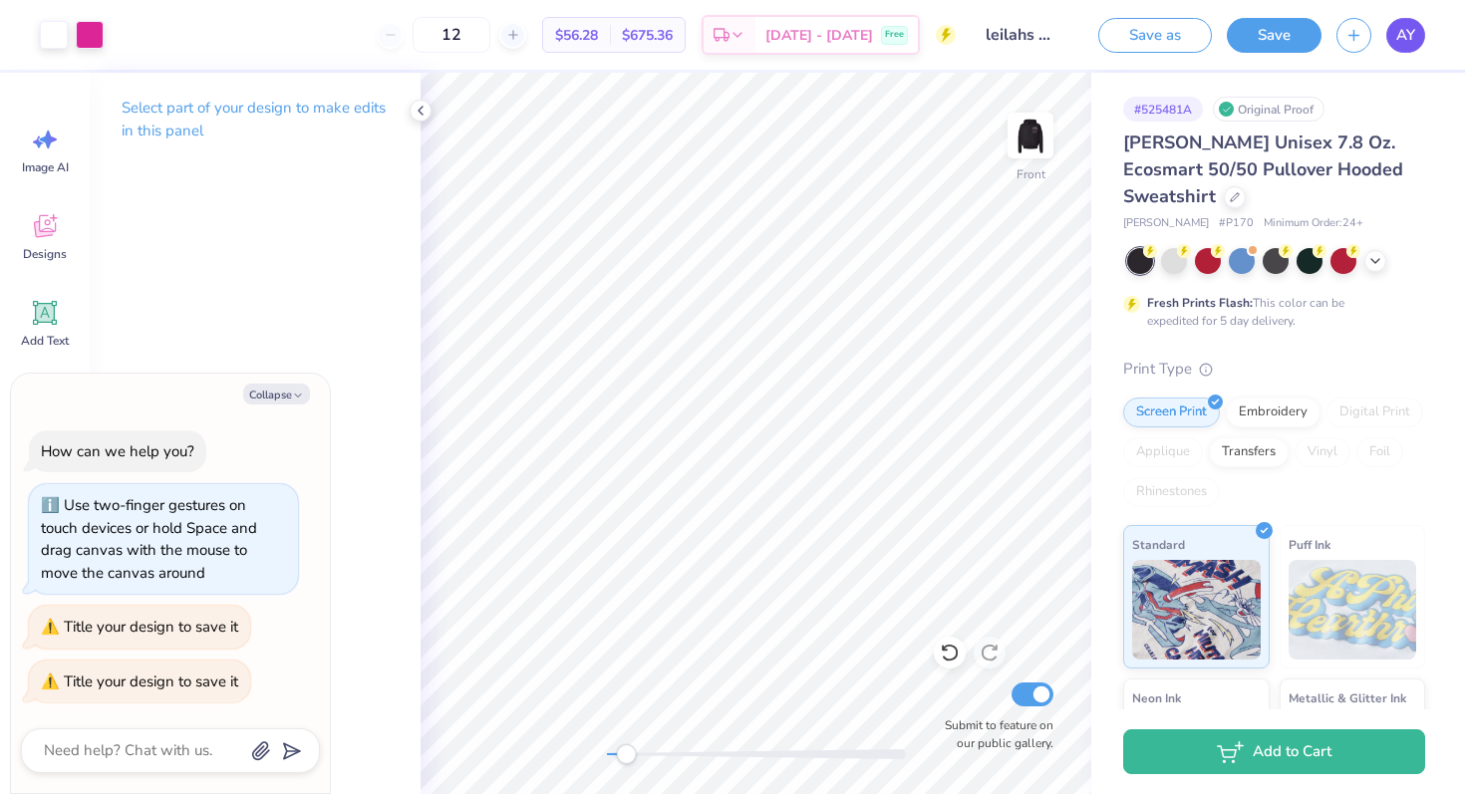
click at [1407, 42] on span "AY" at bounding box center [1405, 35] width 19 height 23
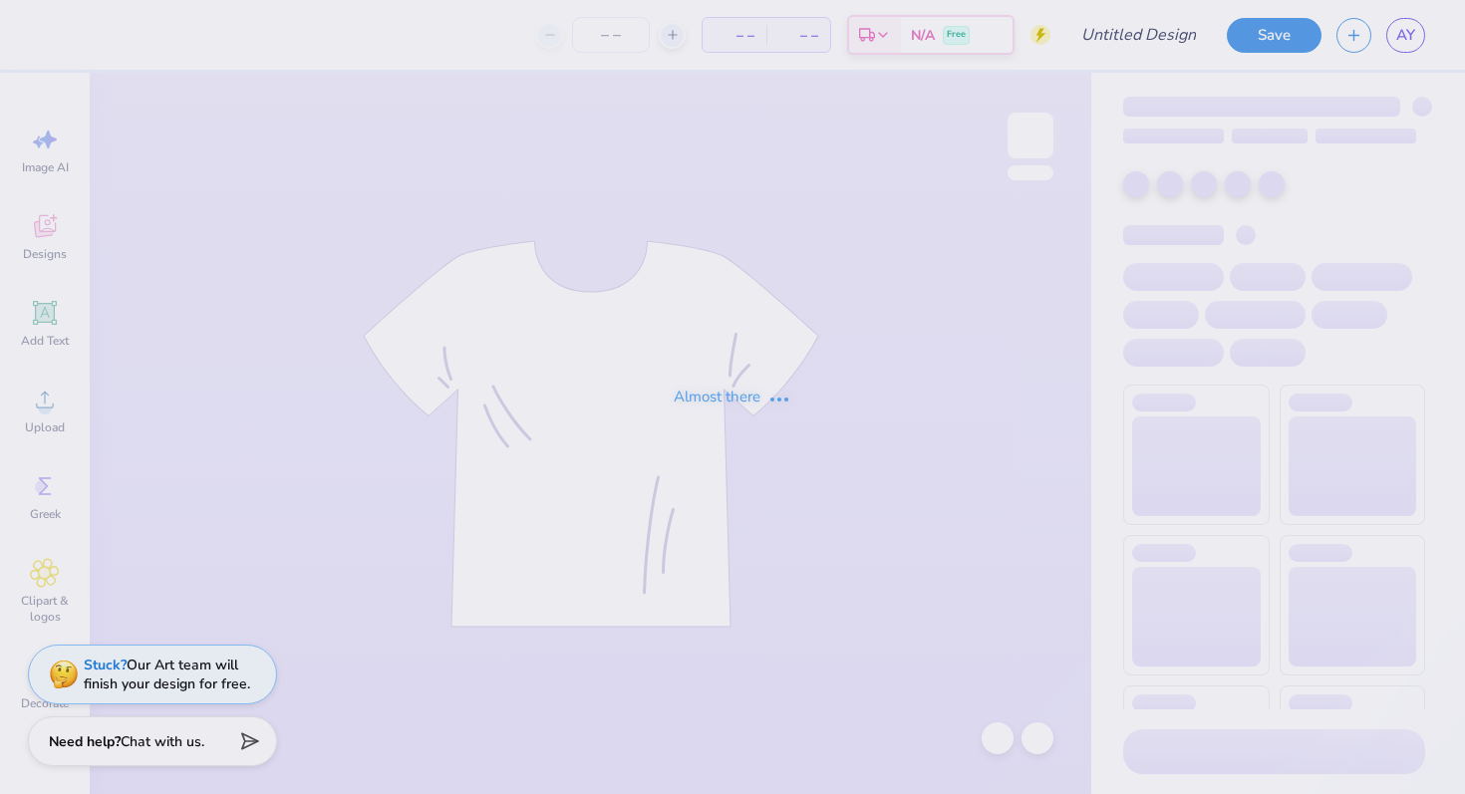
type input "merch"
type input "50"
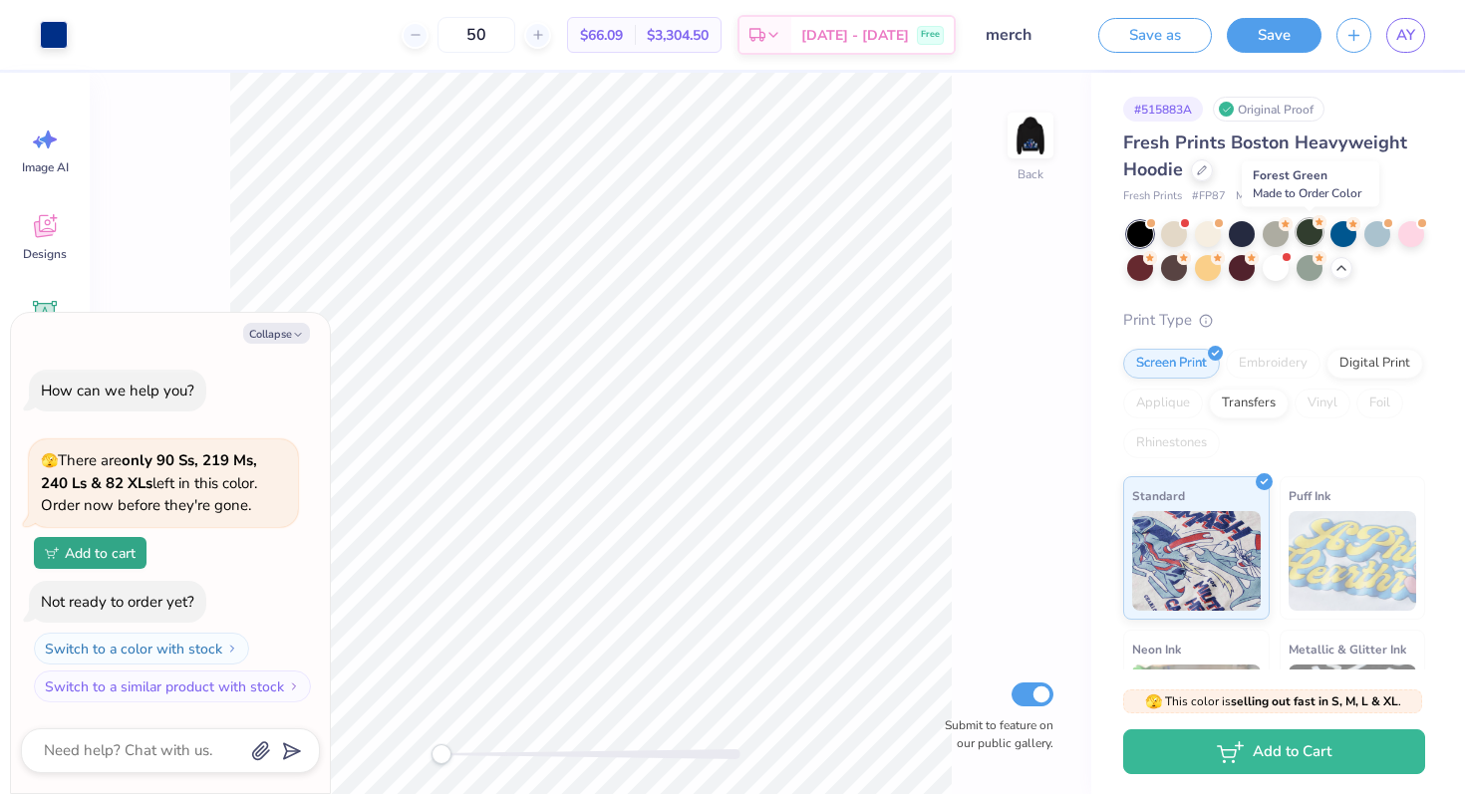
click at [1305, 233] on div at bounding box center [1309, 232] width 26 height 26
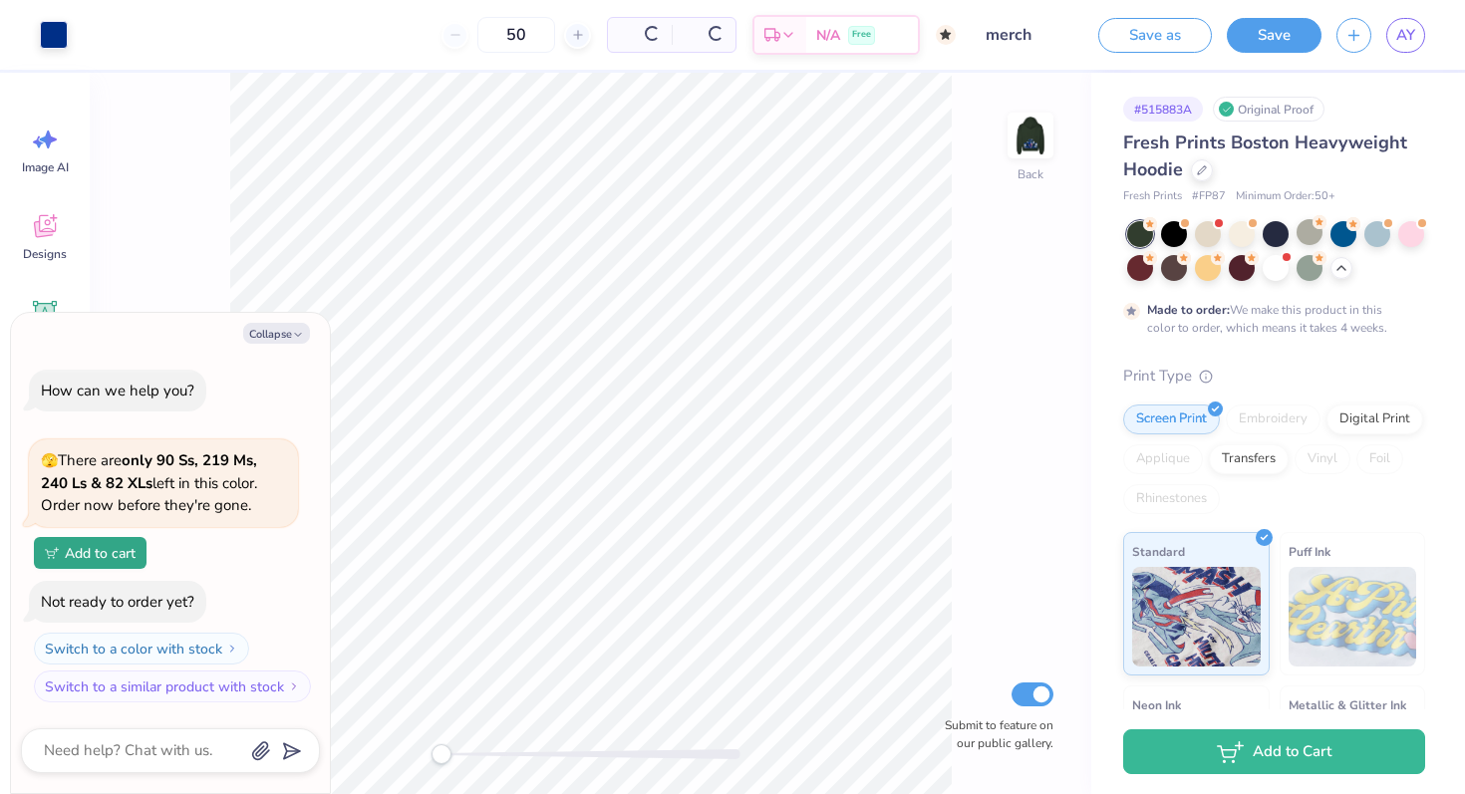
scroll to position [71, 0]
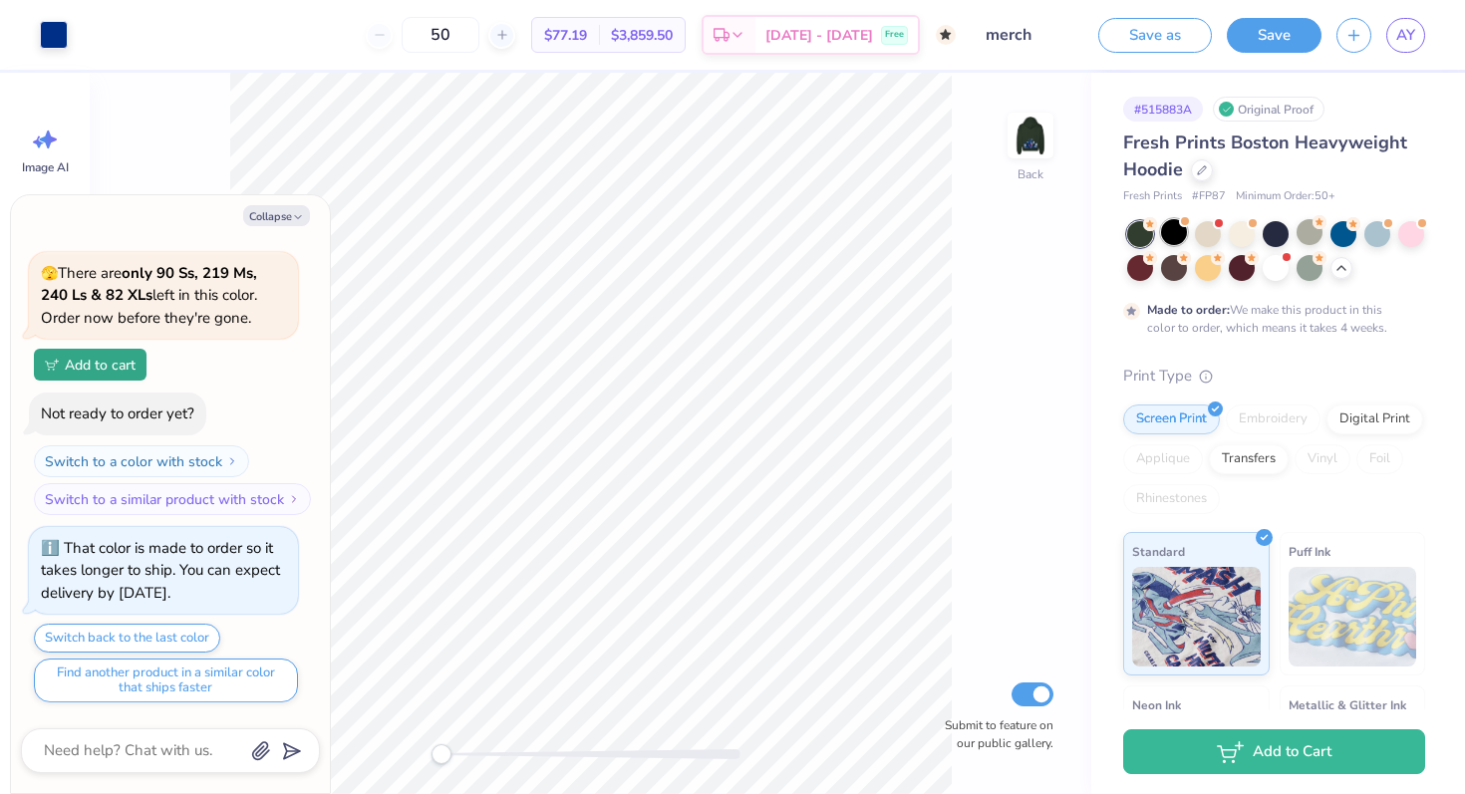
click at [1174, 233] on div at bounding box center [1174, 232] width 26 height 26
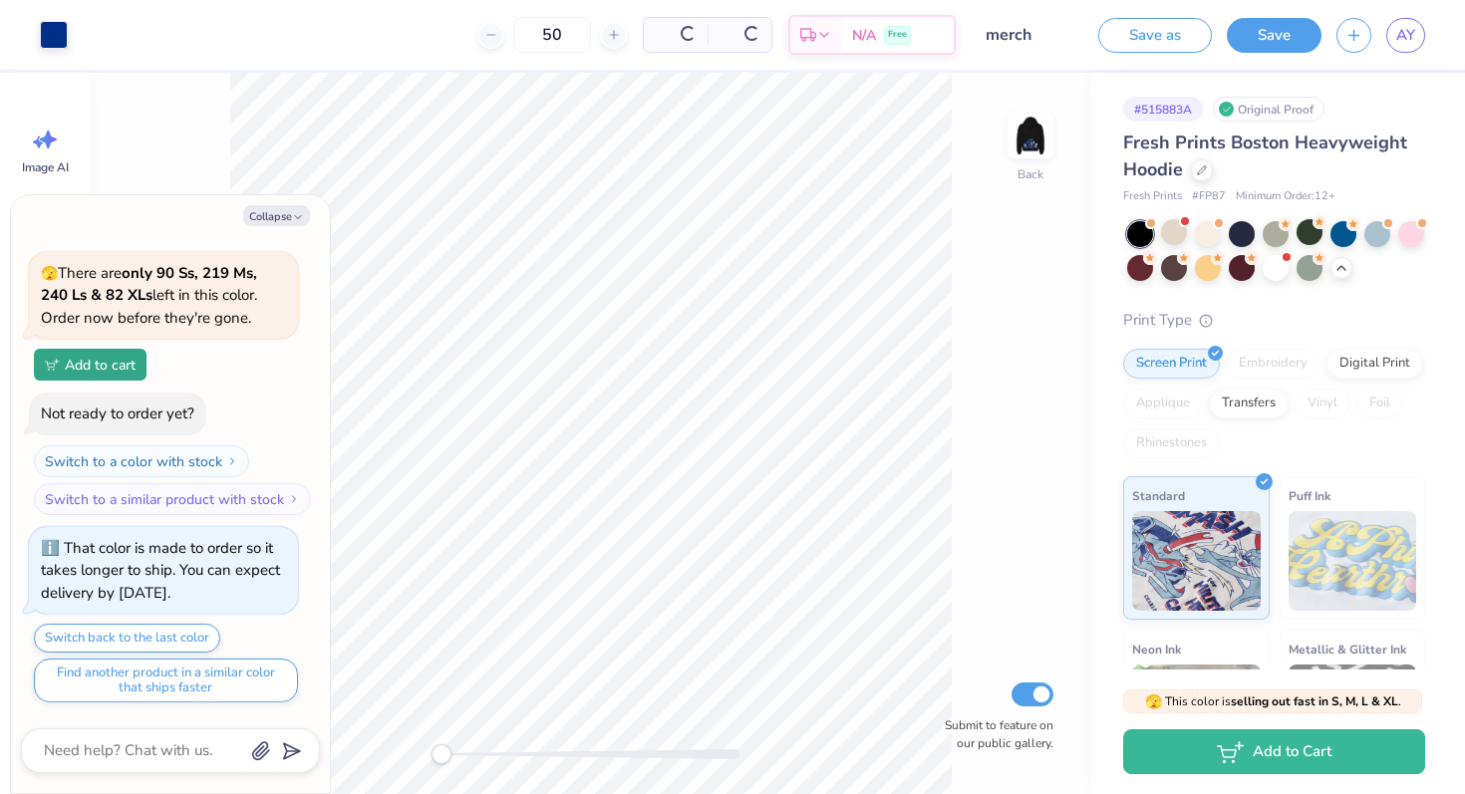
scroll to position [483, 0]
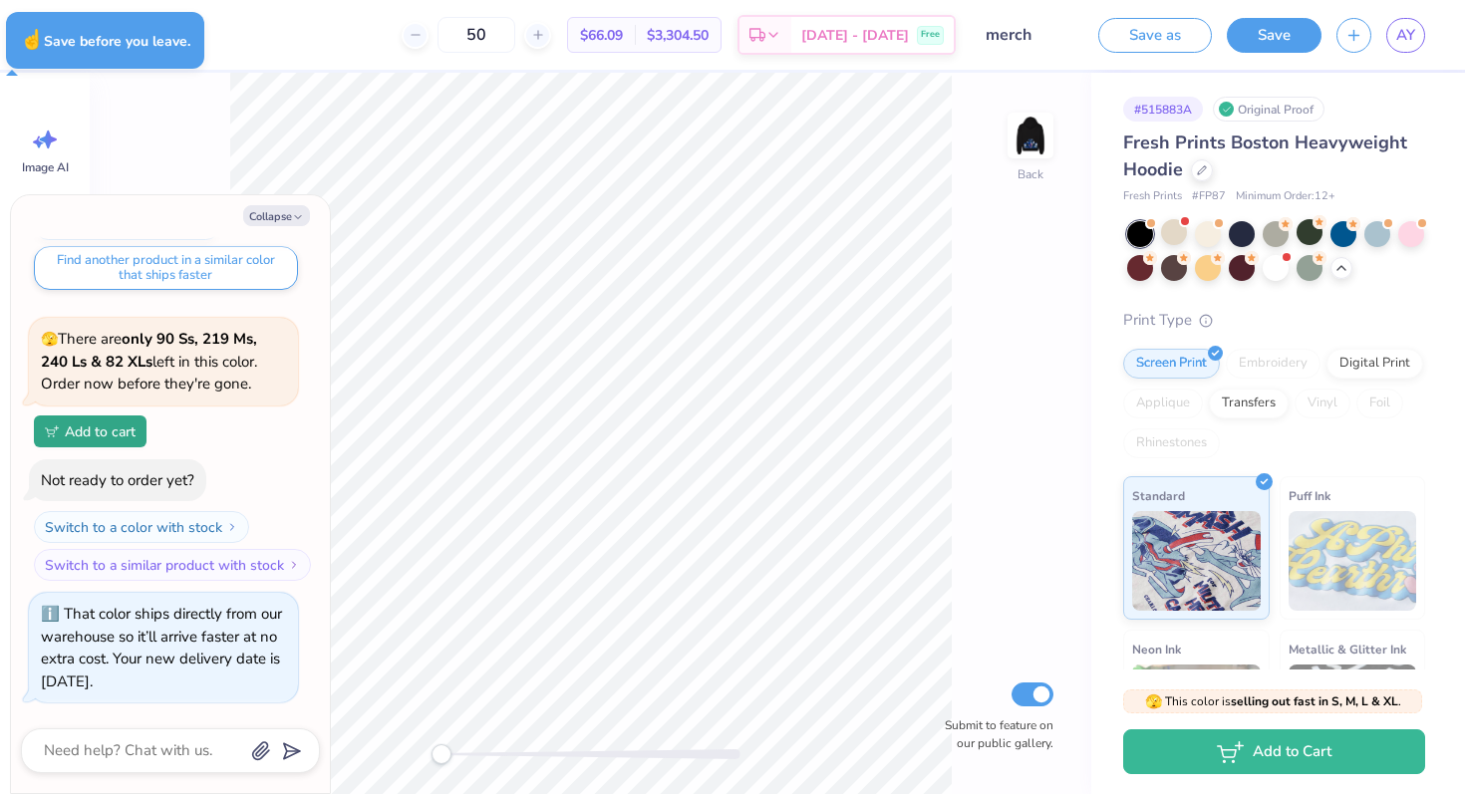
type textarea "x"
